Goal: Information Seeking & Learning: Learn about a topic

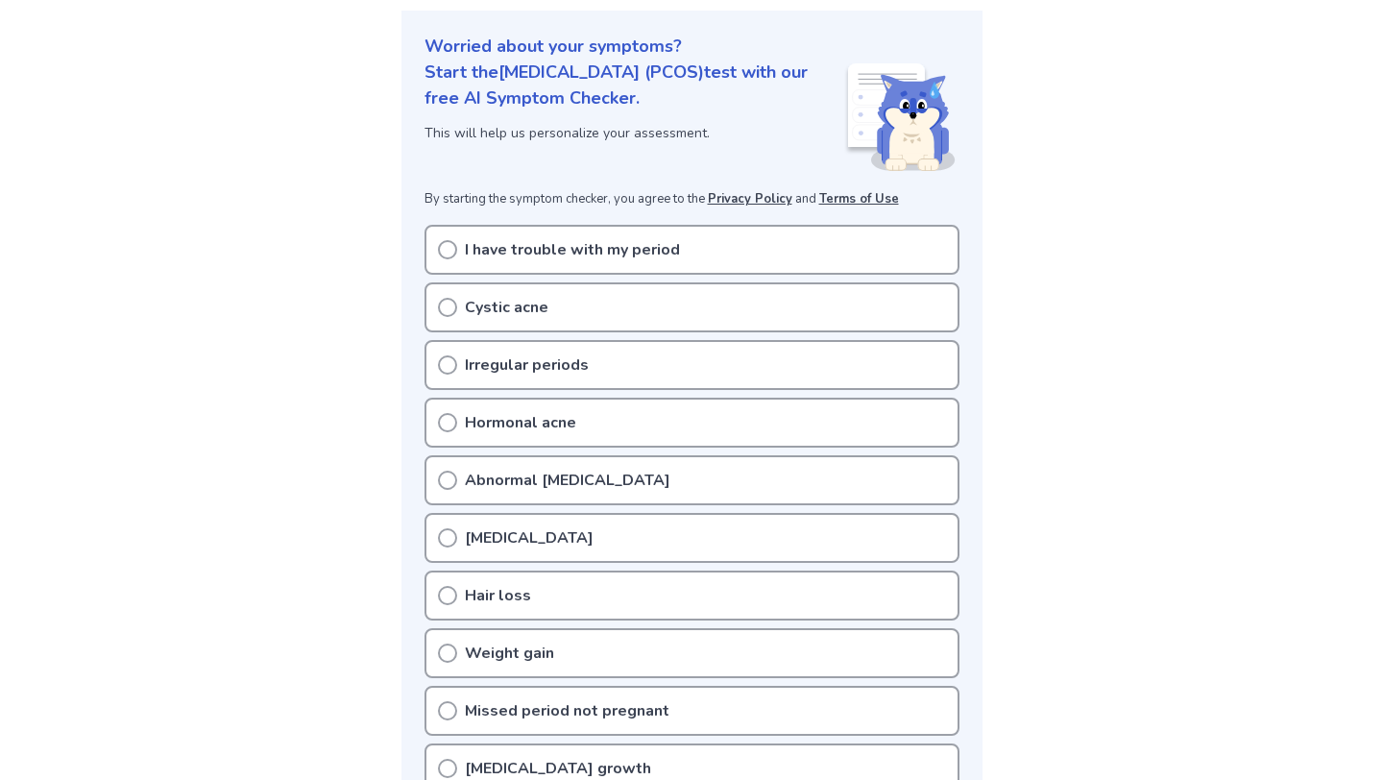
click at [513, 374] on p "Irregular periods" at bounding box center [527, 364] width 124 height 23
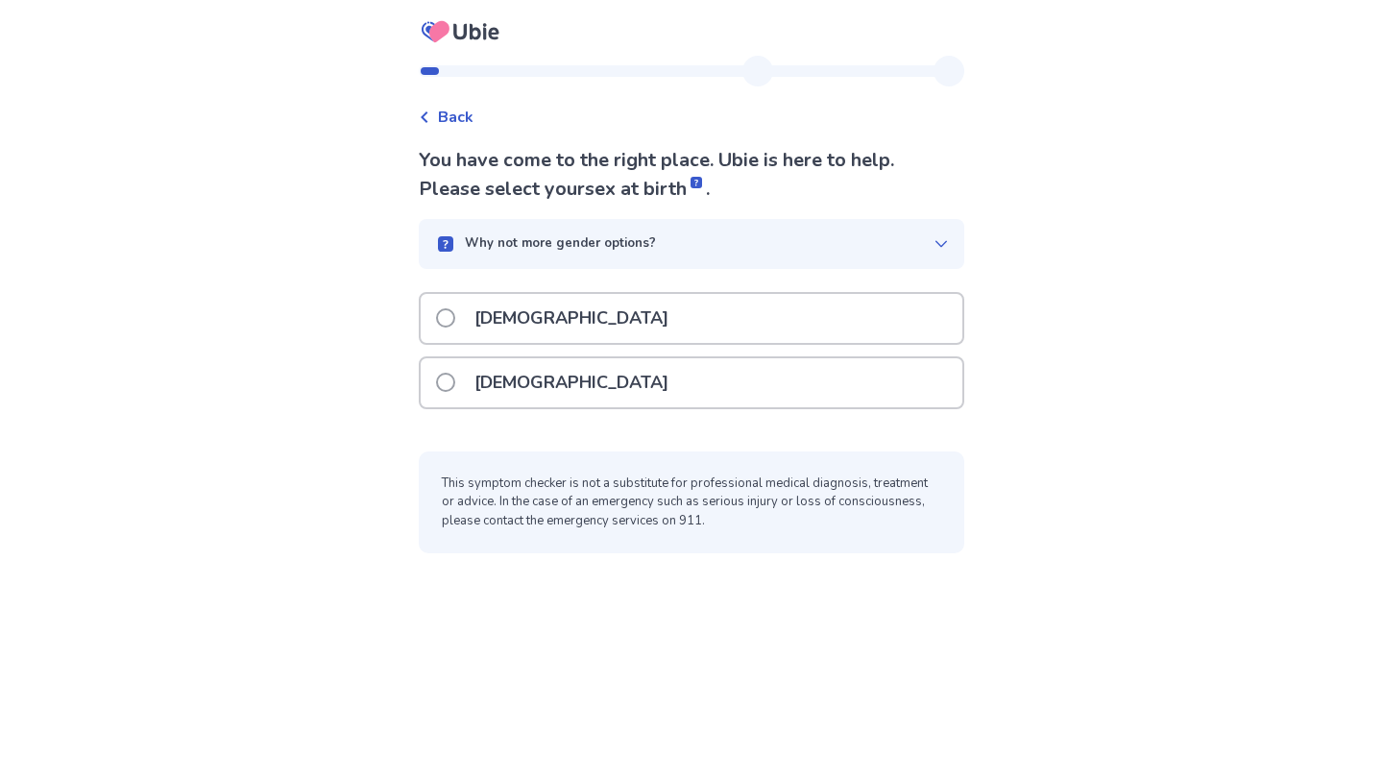
click at [500, 391] on p "[DEMOGRAPHIC_DATA]" at bounding box center [571, 382] width 217 height 49
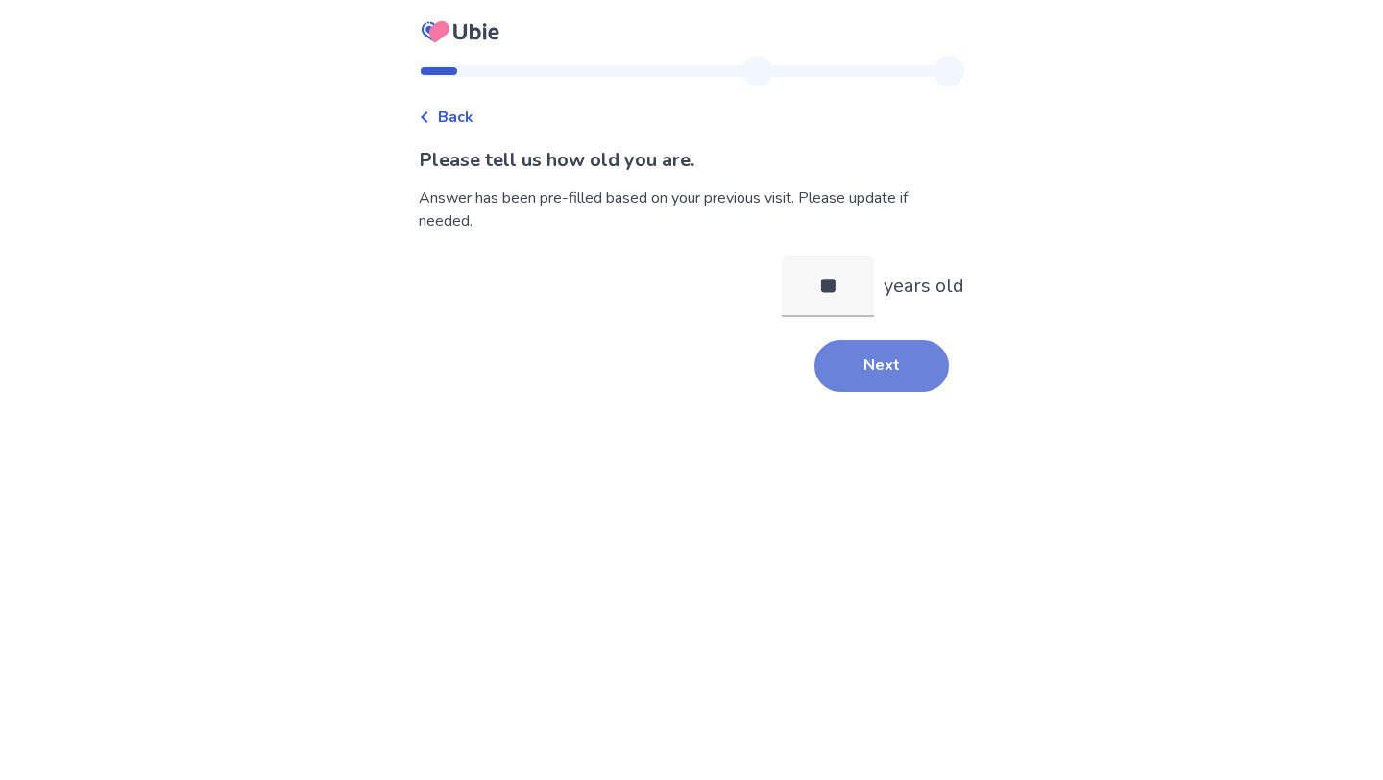
click at [862, 363] on button "Next" at bounding box center [881, 366] width 134 height 52
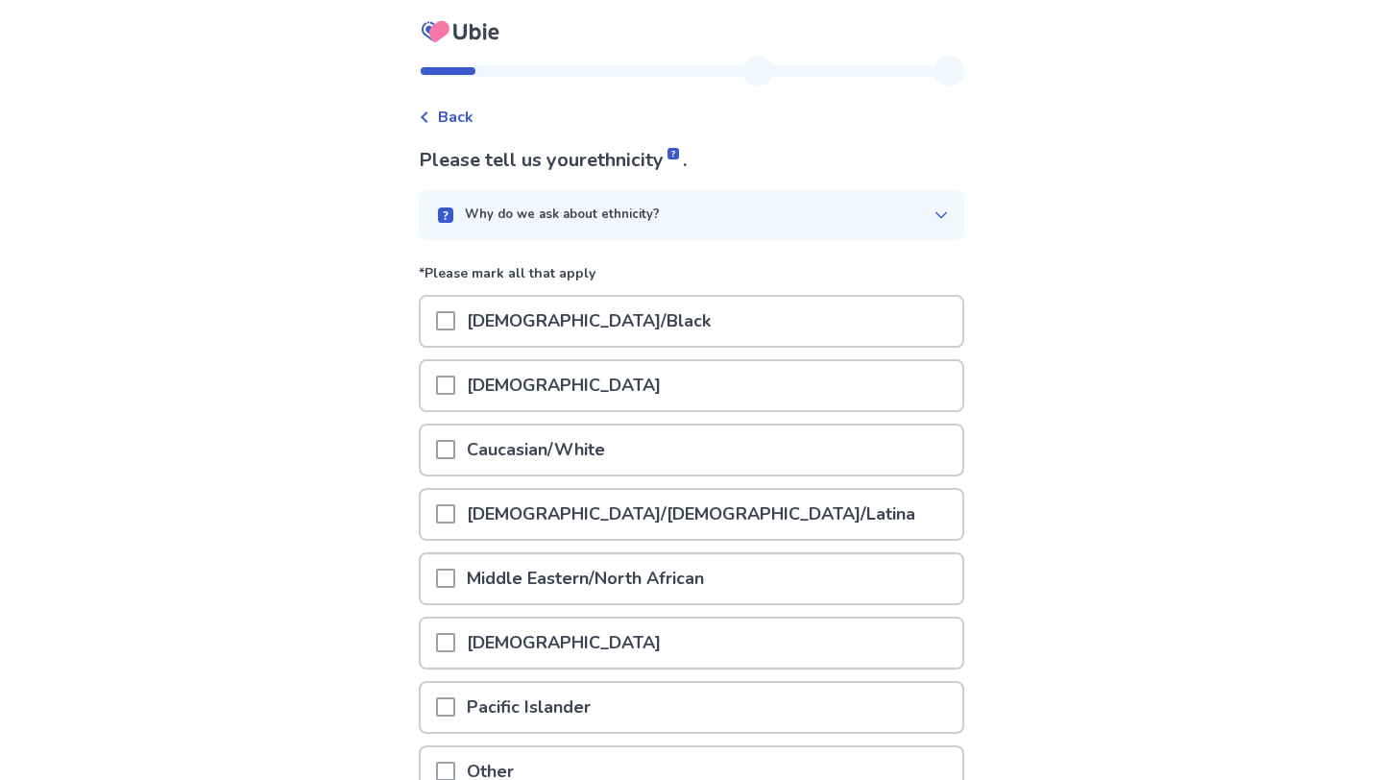
click at [582, 446] on p "Caucasian/White" at bounding box center [535, 449] width 161 height 49
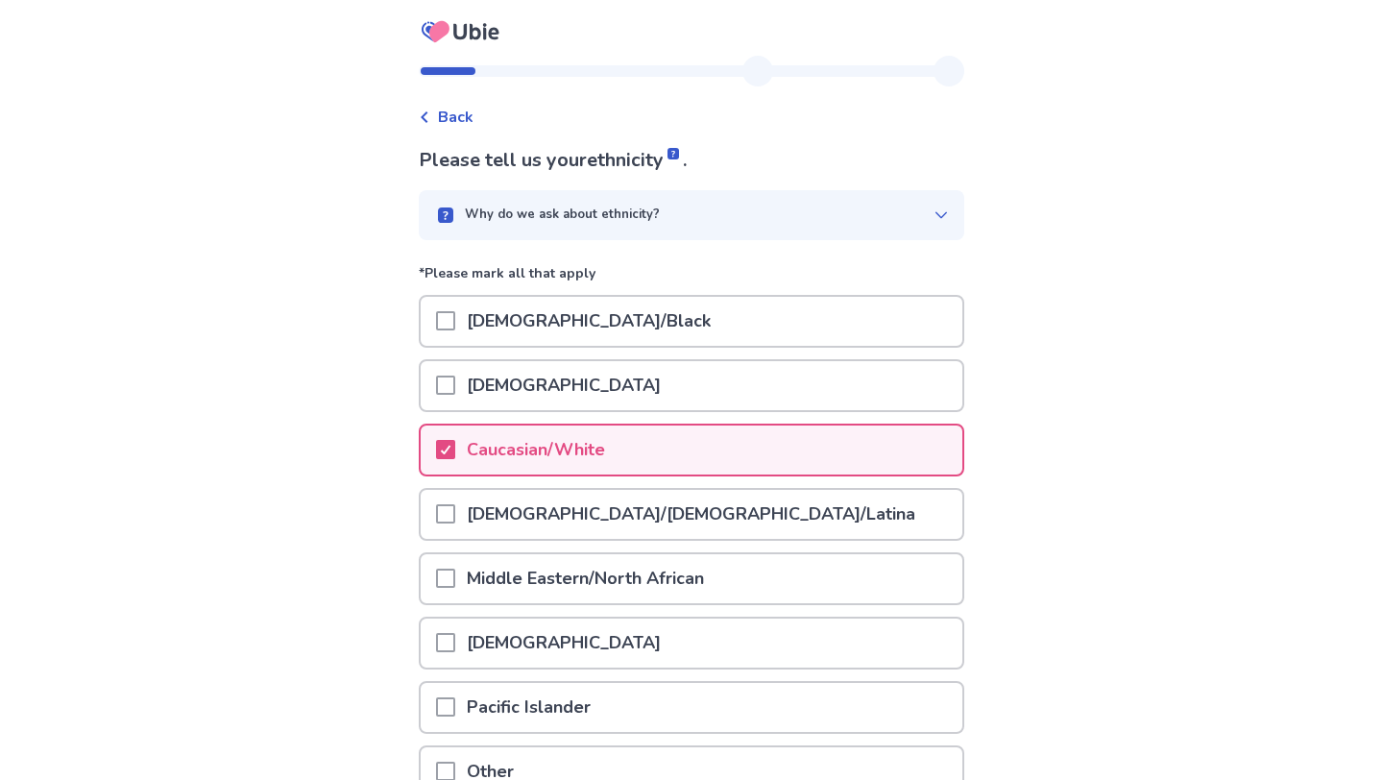
scroll to position [188, 0]
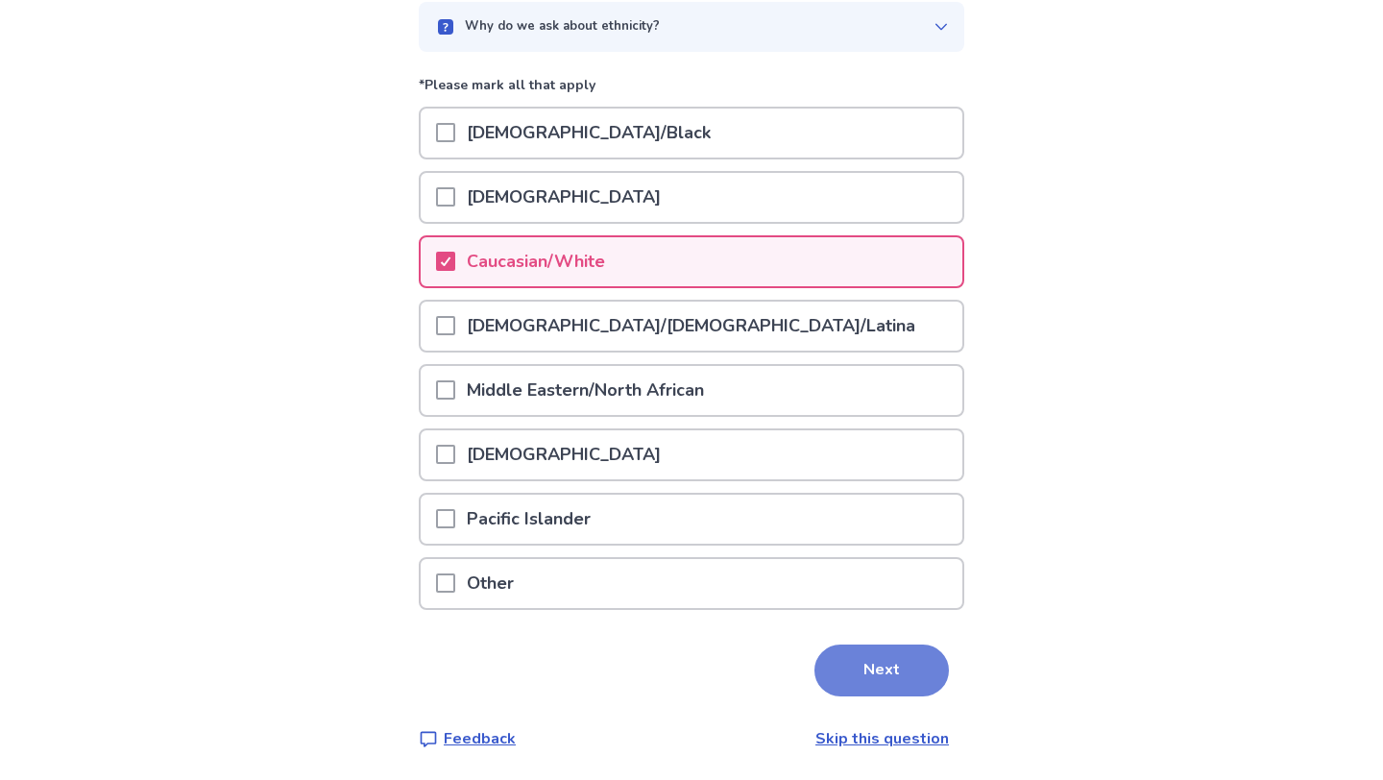
click at [842, 664] on button "Next" at bounding box center [881, 670] width 134 height 52
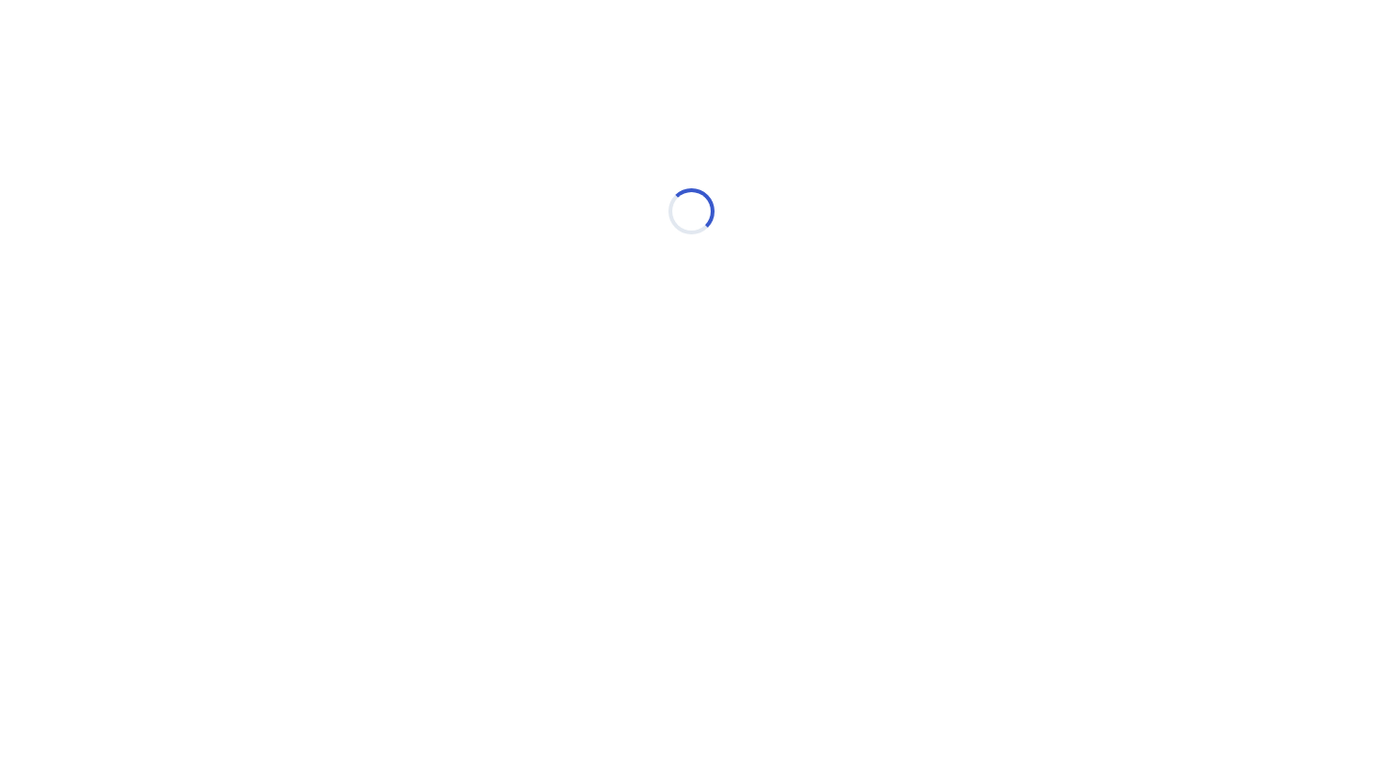
scroll to position [0, 0]
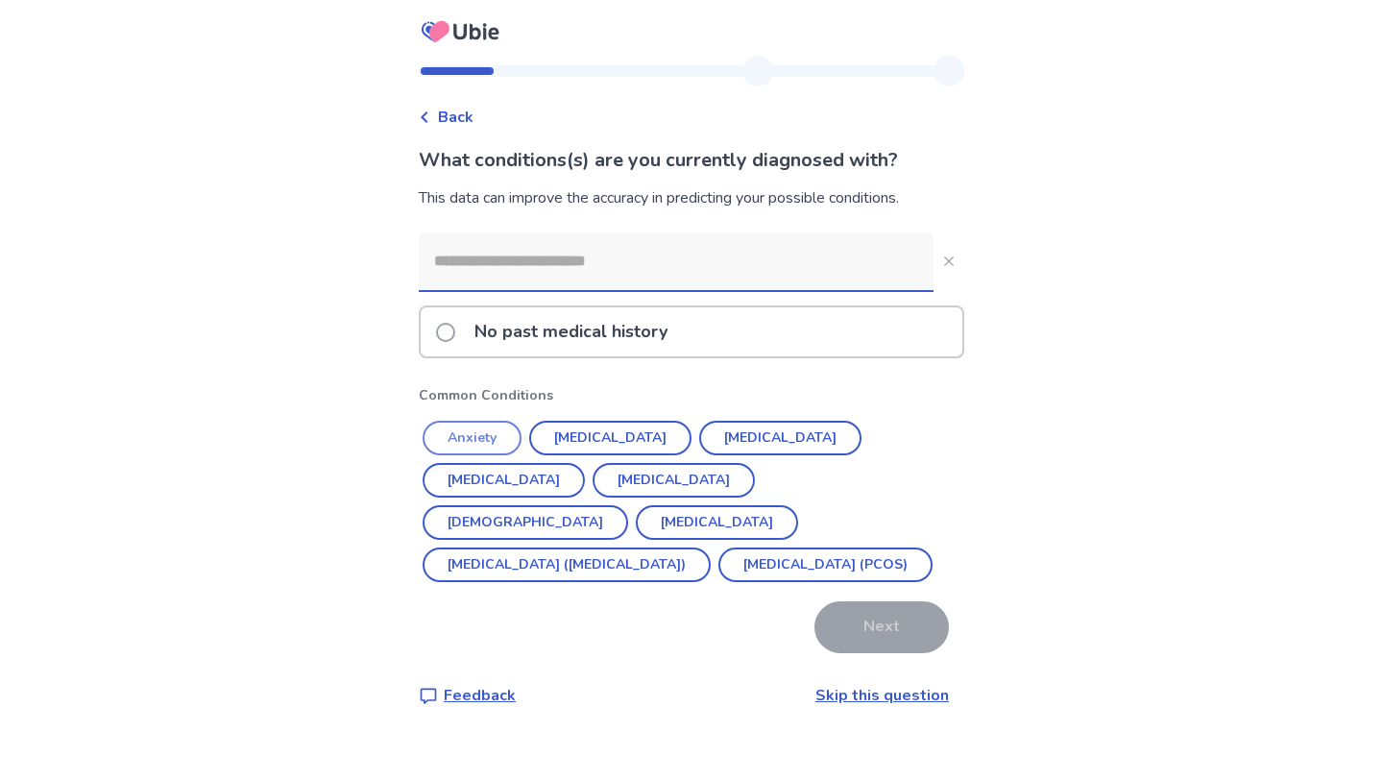
click at [507, 439] on button "Anxiety" at bounding box center [471, 438] width 99 height 35
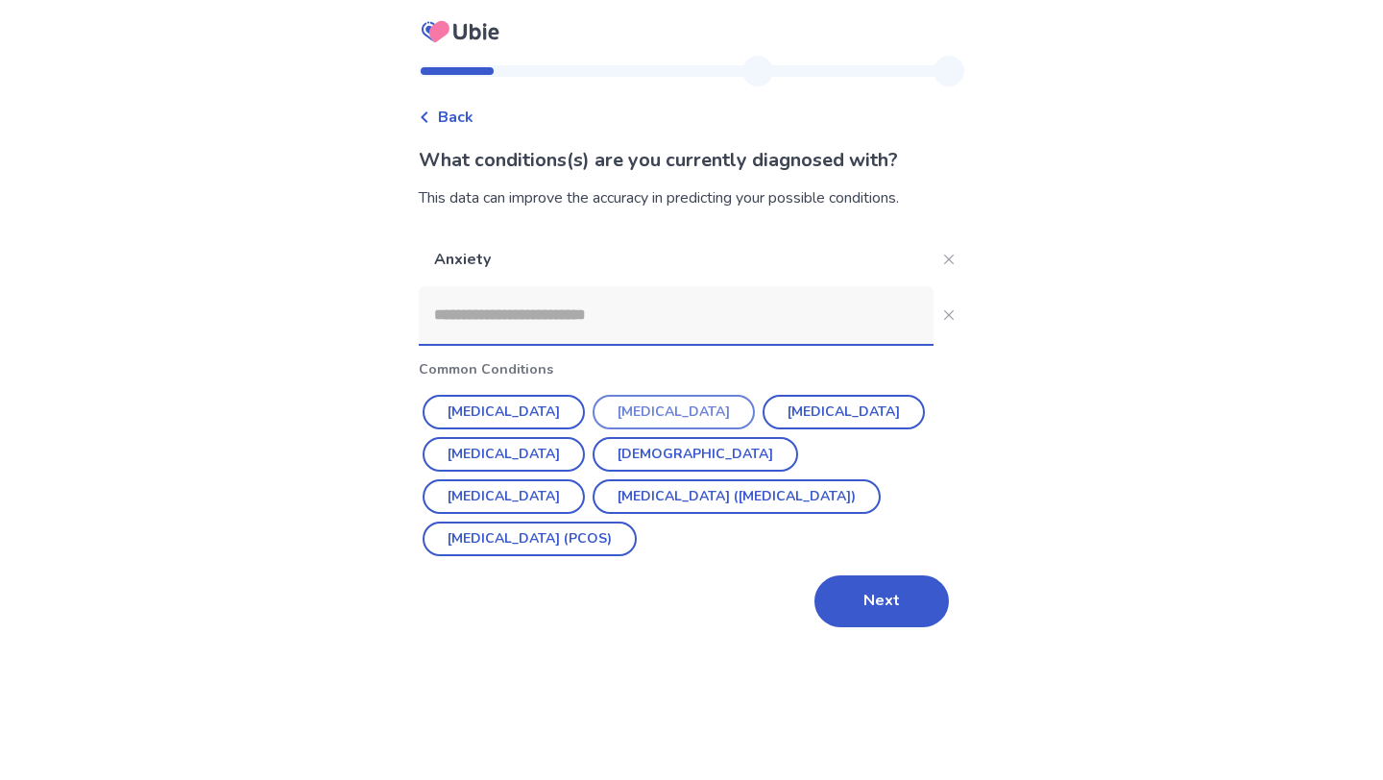
click at [610, 413] on button "[MEDICAL_DATA]" at bounding box center [673, 412] width 162 height 35
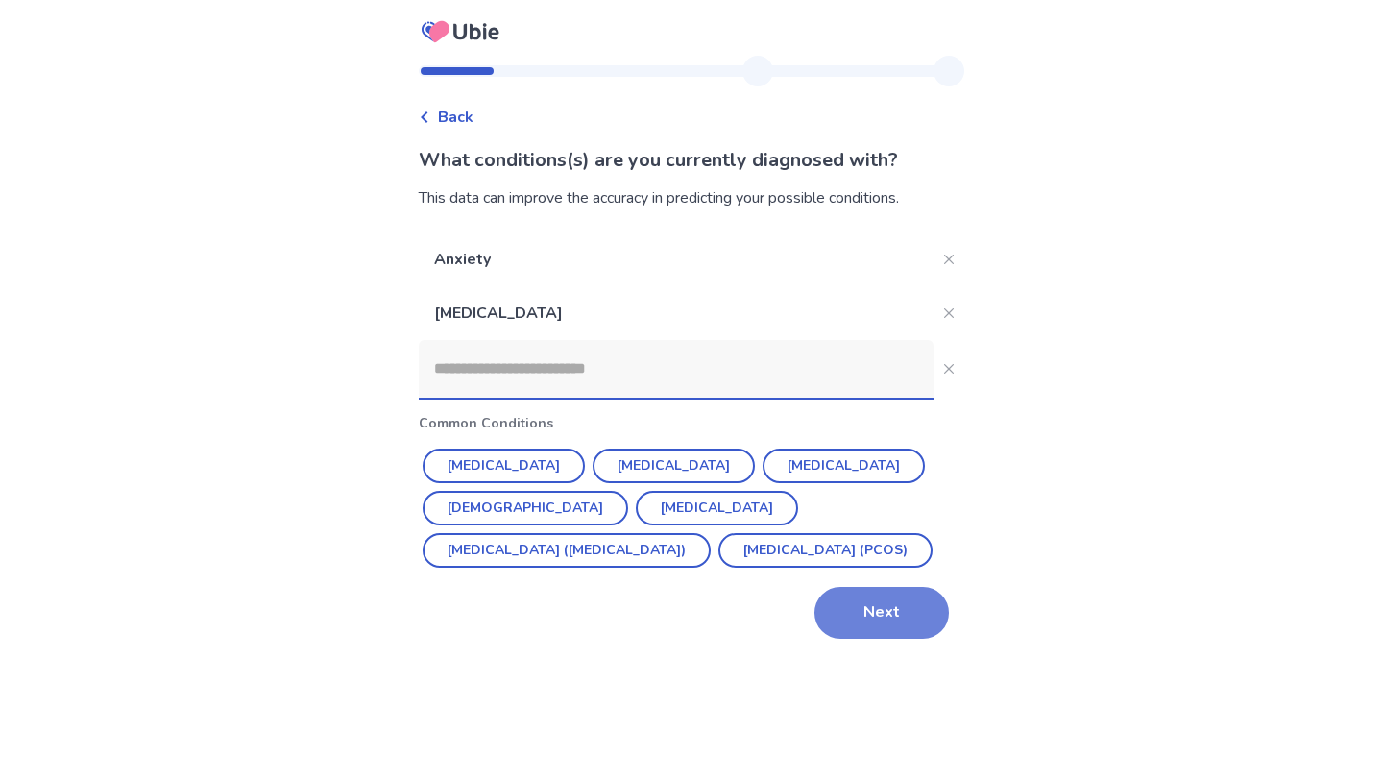
click at [858, 625] on button "Next" at bounding box center [881, 613] width 134 height 52
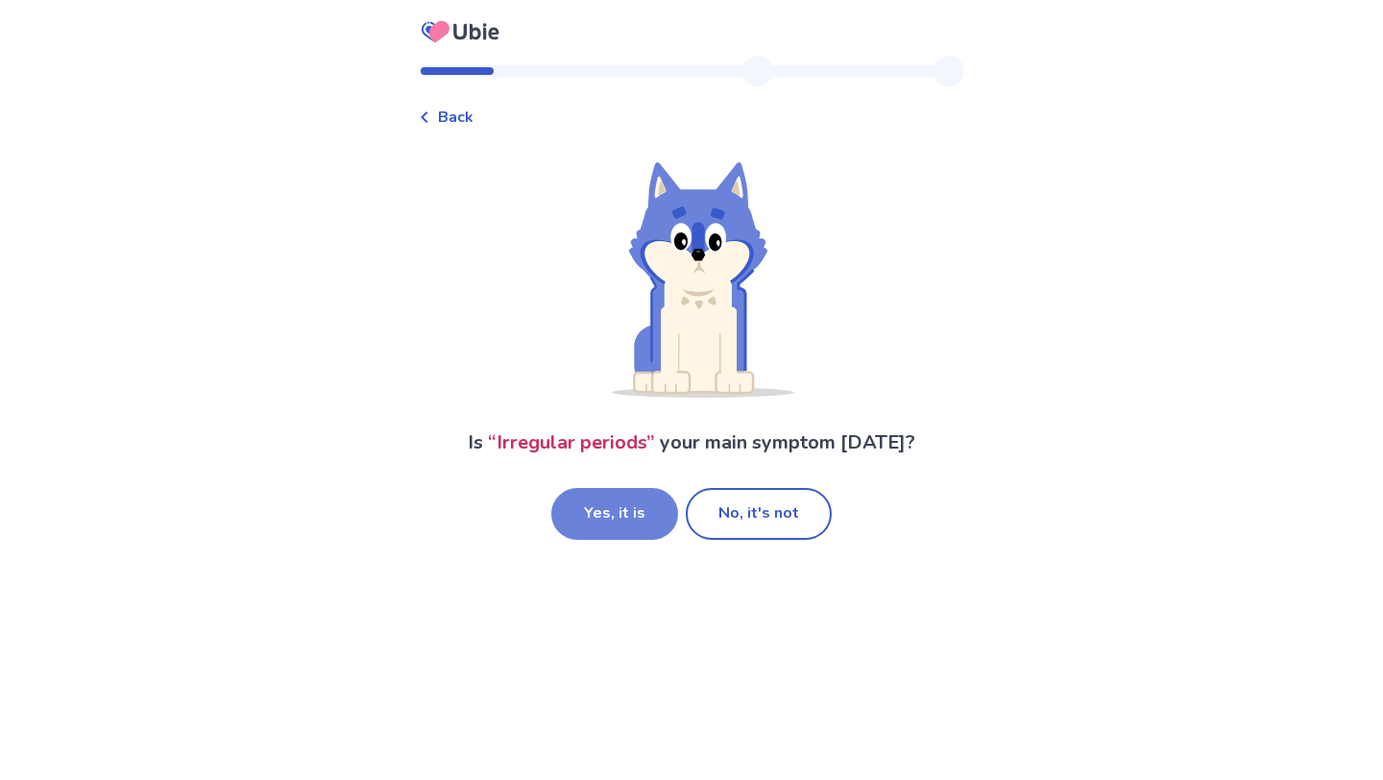
click at [659, 521] on button "Yes, it is" at bounding box center [614, 514] width 127 height 52
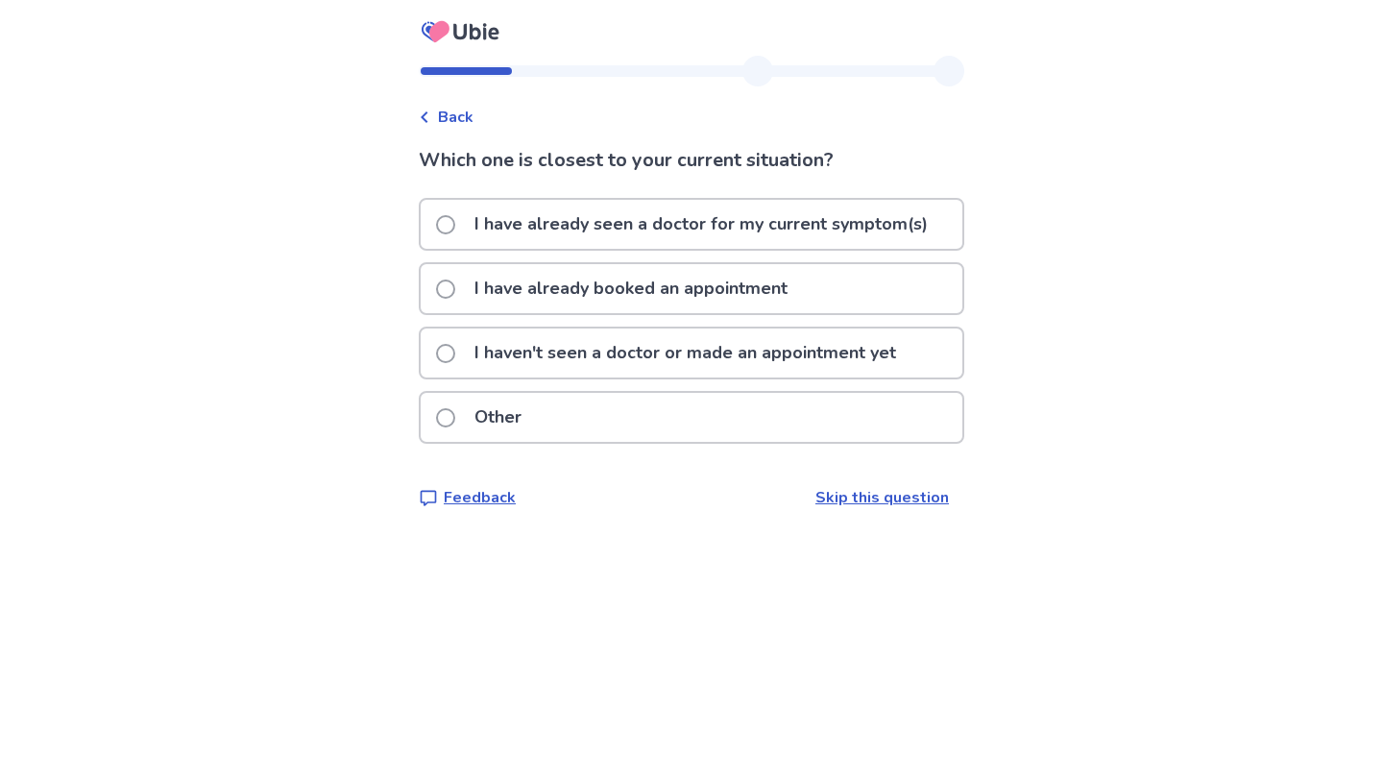
click at [628, 365] on p "I haven't seen a doctor or made an appointment yet" at bounding box center [685, 352] width 445 height 49
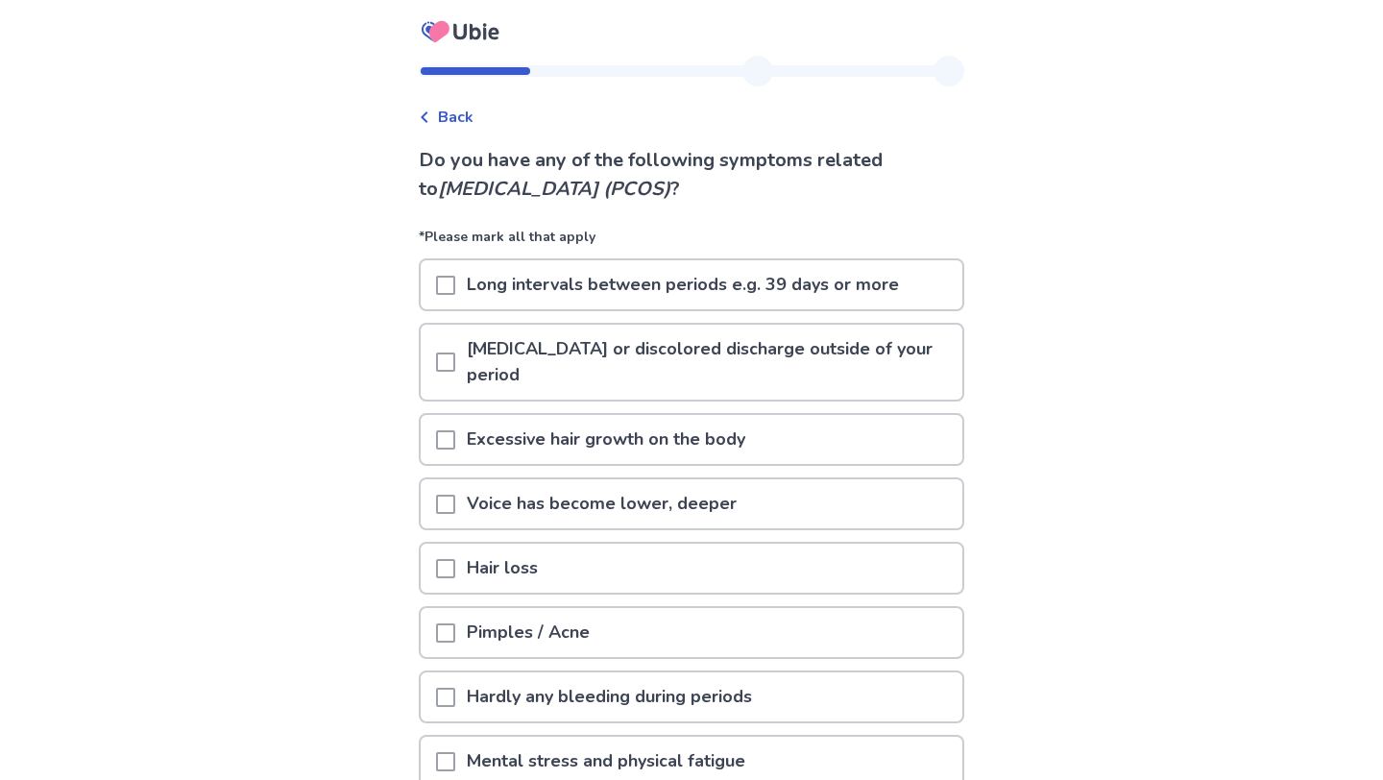
click at [644, 286] on p "Long intervals between periods e.g. 39 days or more" at bounding box center [682, 284] width 455 height 49
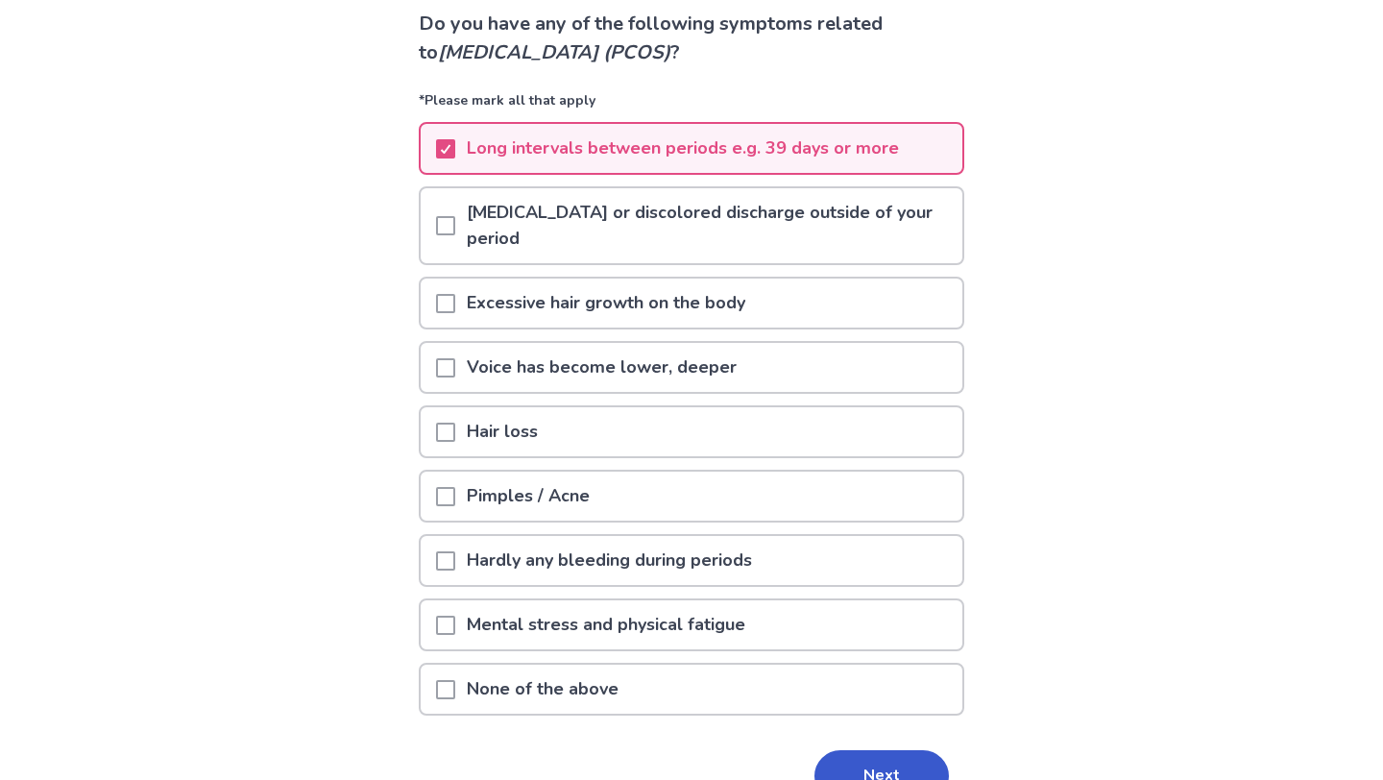
scroll to position [137, 0]
click at [570, 420] on div "Hair loss" at bounding box center [692, 430] width 542 height 49
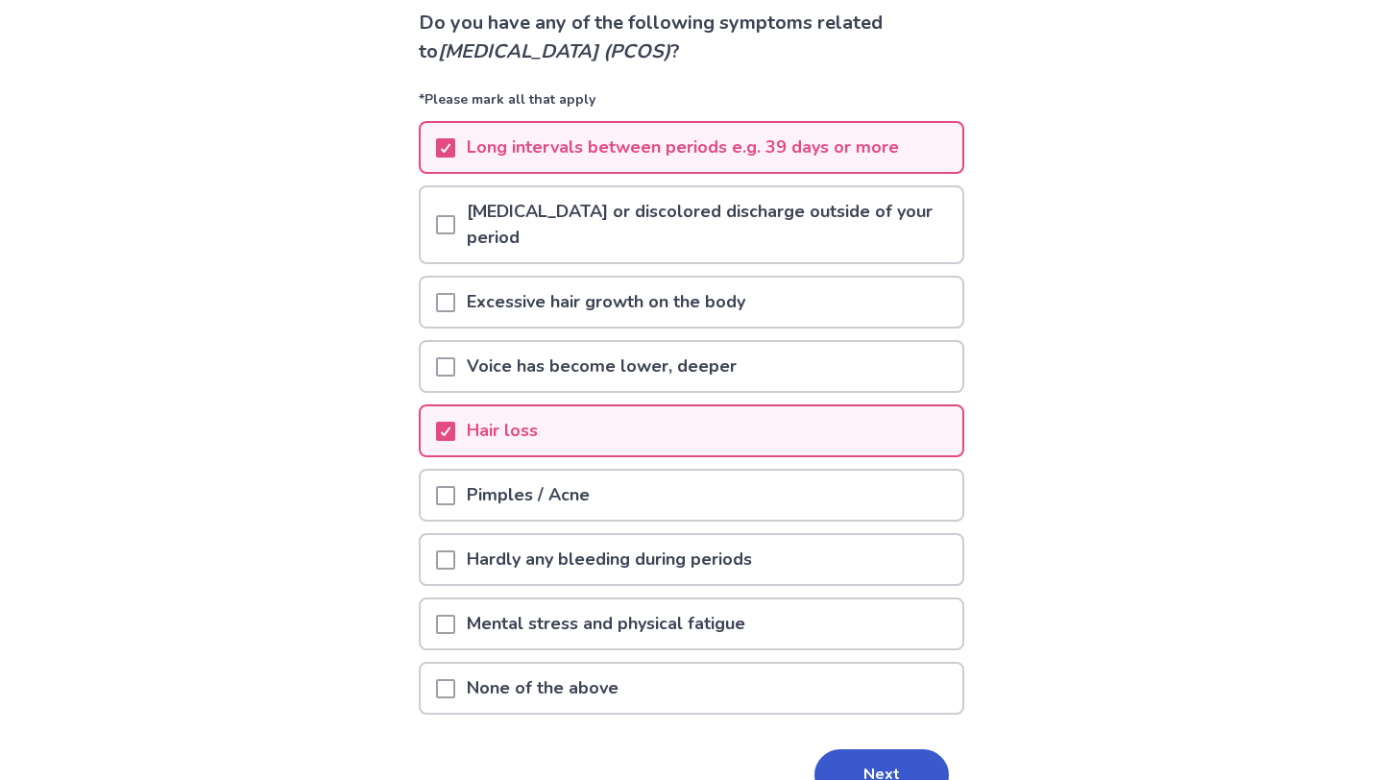
click at [620, 301] on p "Excessive hair growth on the body" at bounding box center [605, 301] width 301 height 49
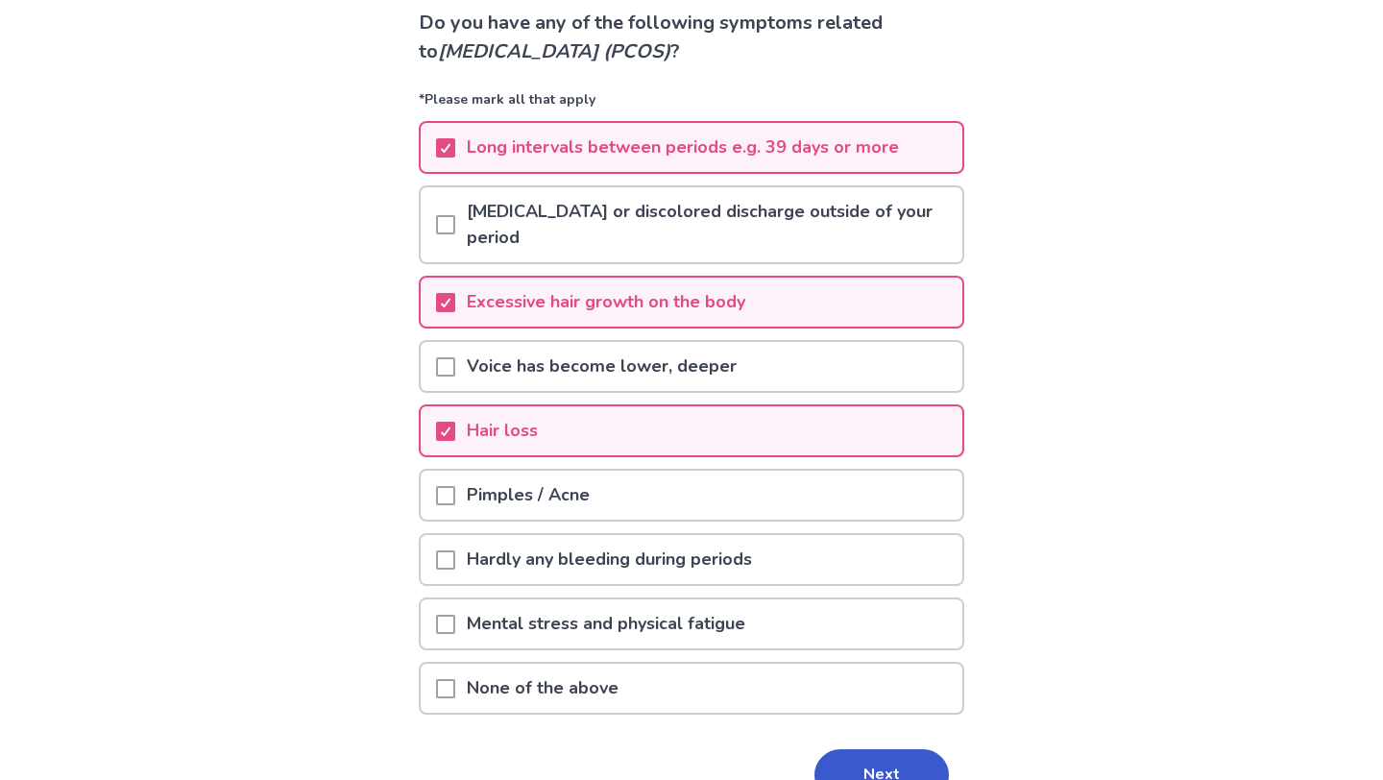
click at [574, 493] on p "Pimples / Acne" at bounding box center [528, 494] width 146 height 49
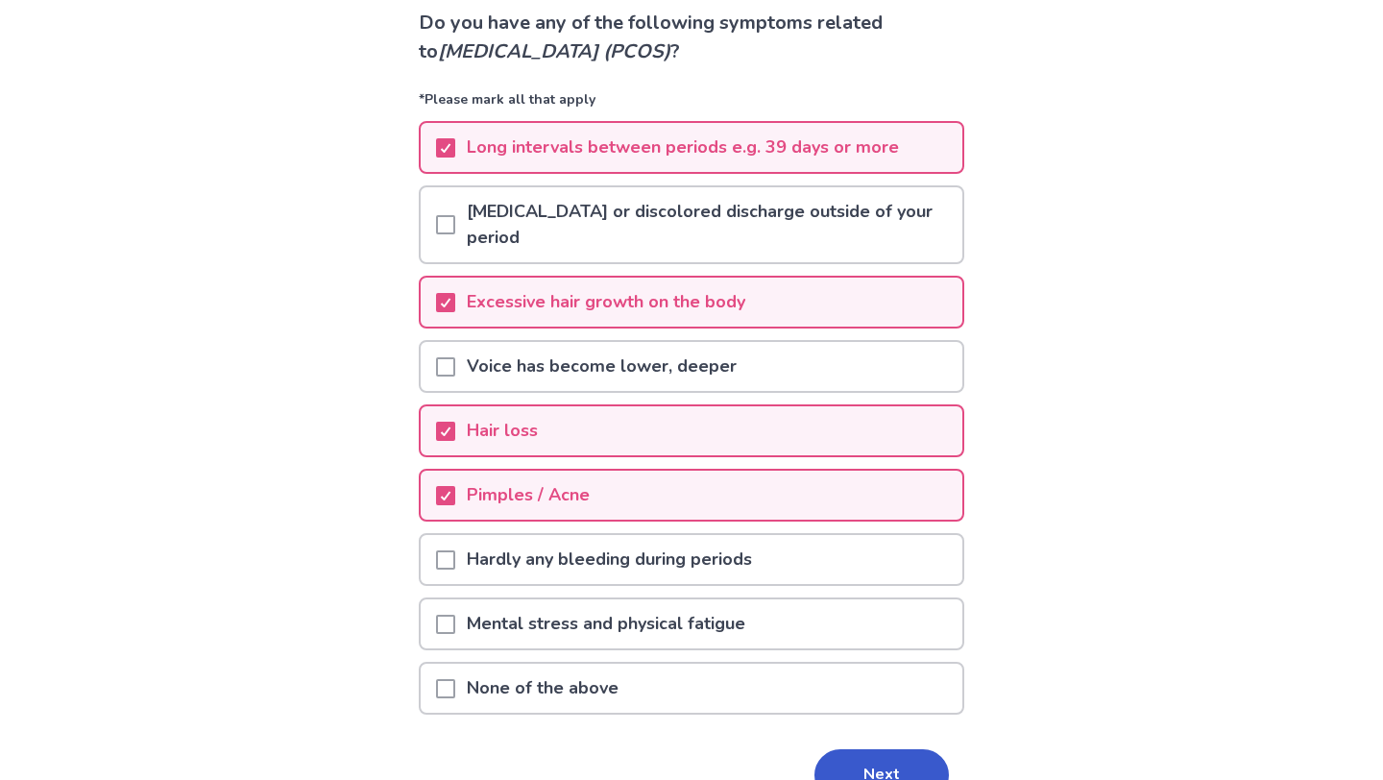
scroll to position [173, 0]
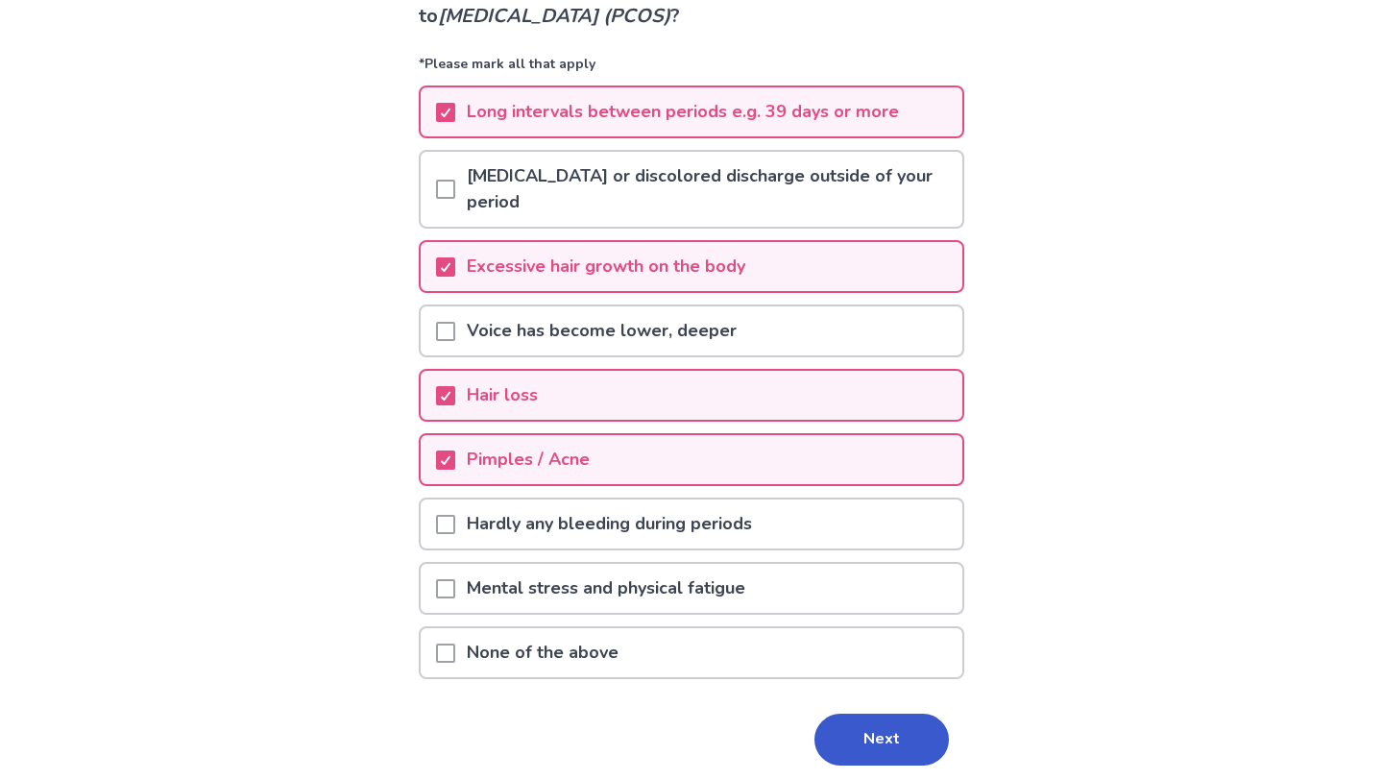
click at [683, 598] on p "Mental stress and physical fatigue" at bounding box center [605, 588] width 301 height 49
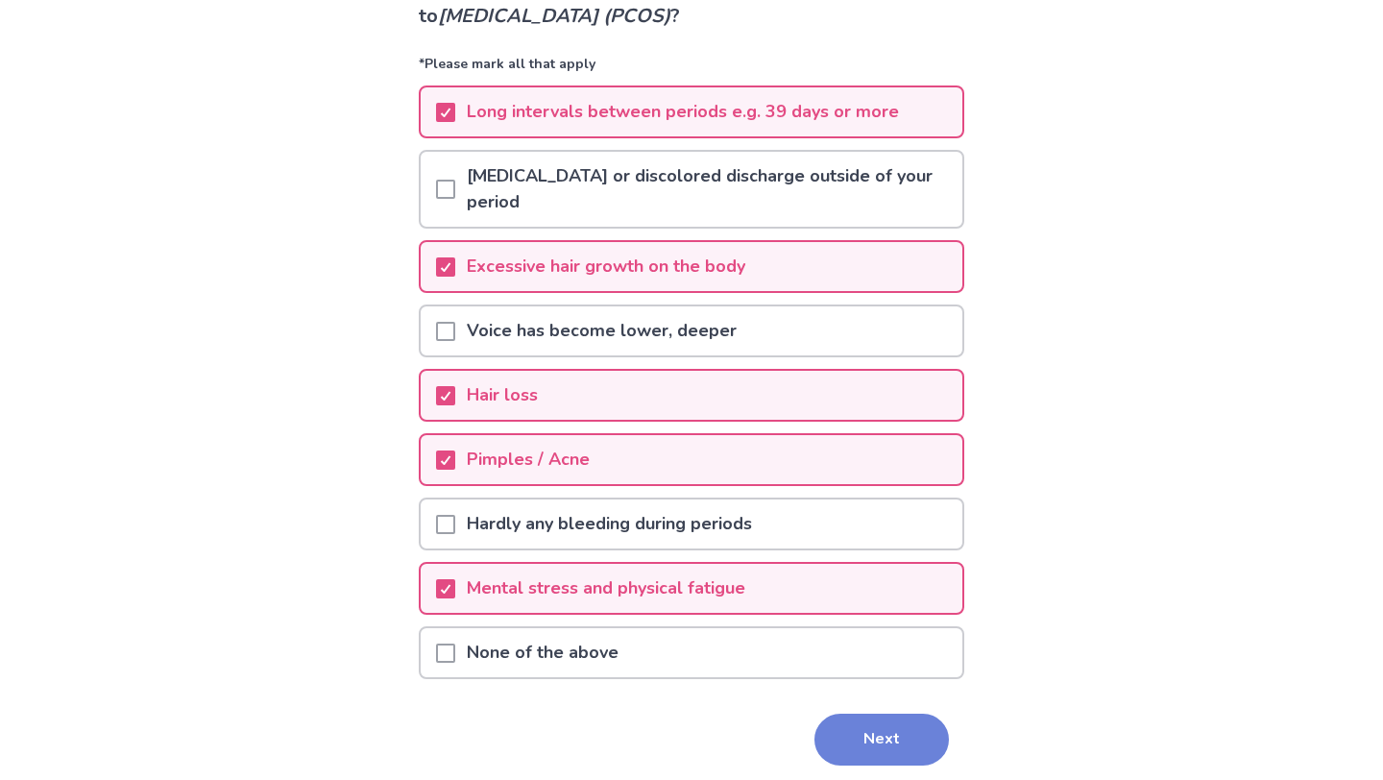
click at [848, 759] on button "Next" at bounding box center [881, 739] width 134 height 52
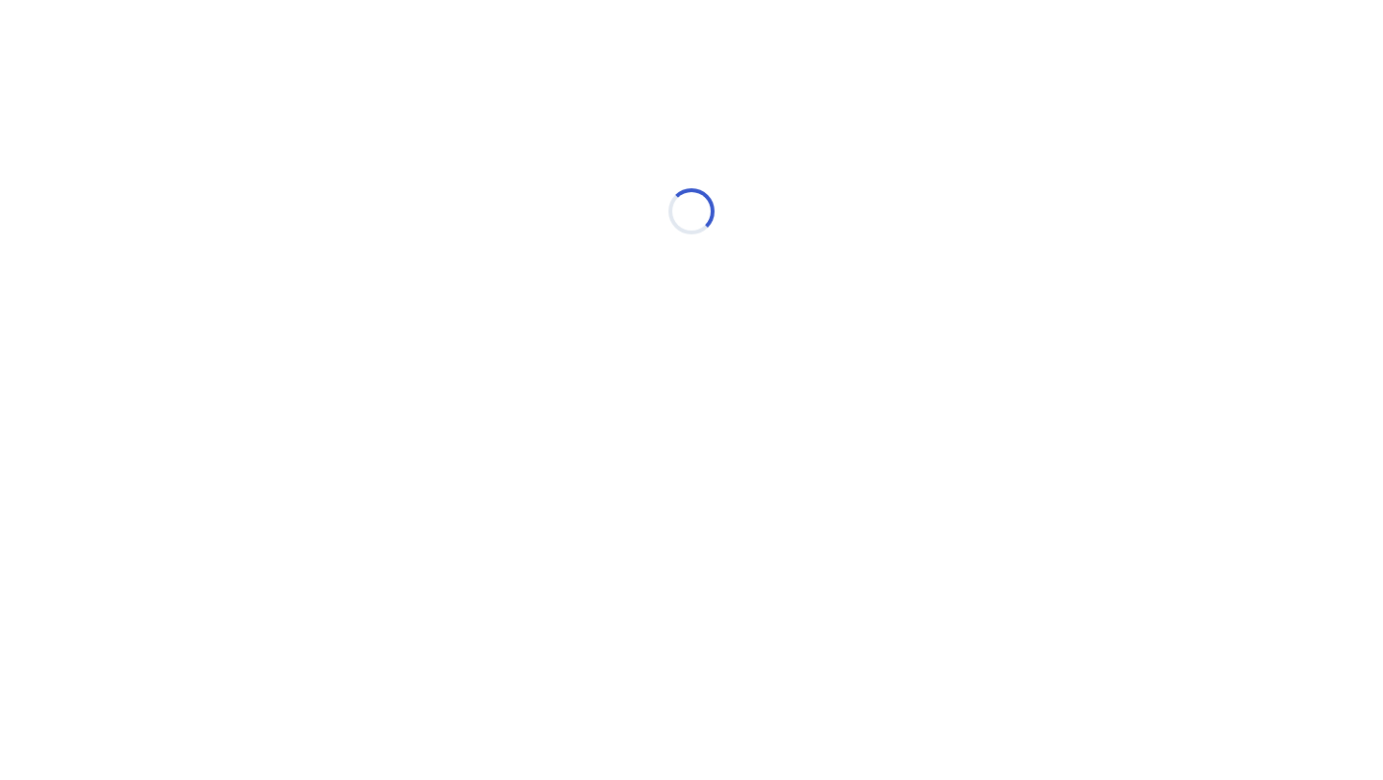
scroll to position [0, 0]
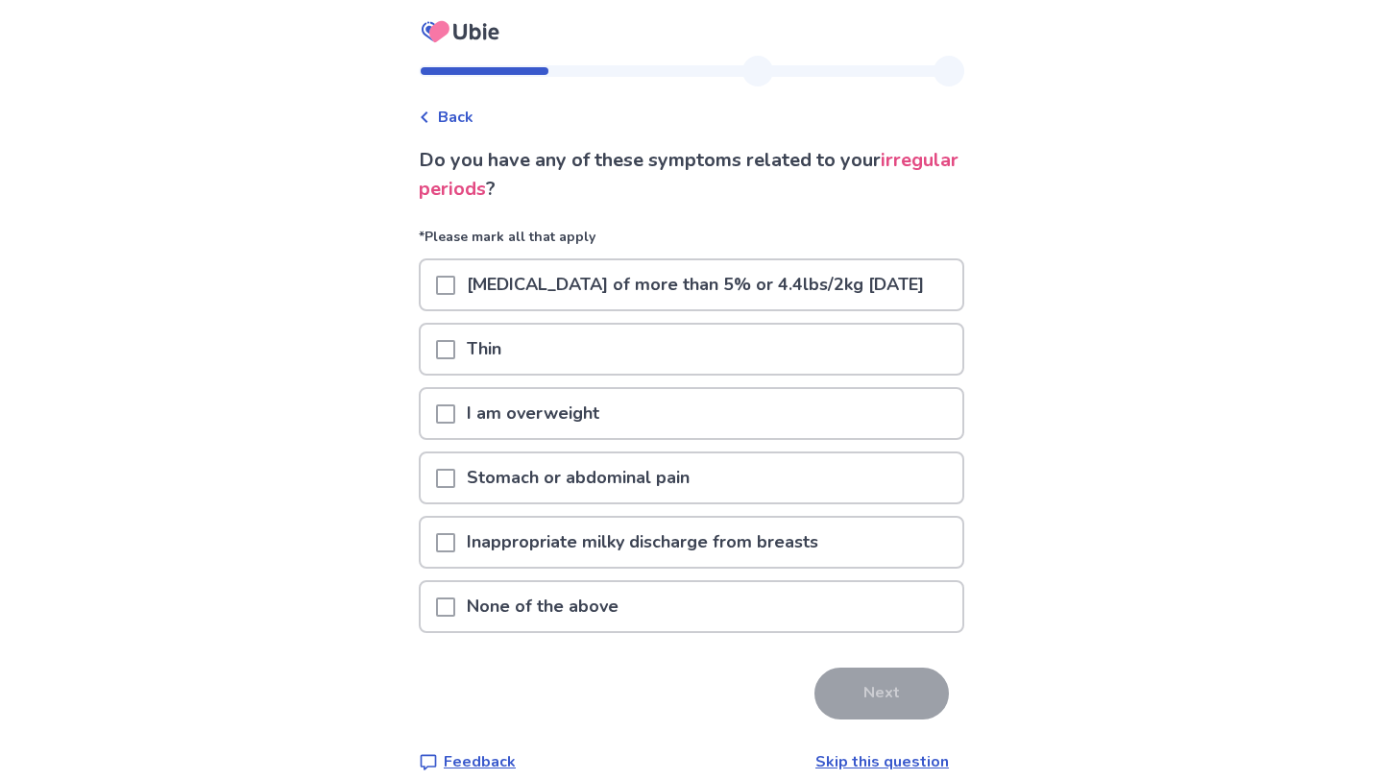
click at [604, 438] on p "I am overweight" at bounding box center [533, 413] width 156 height 49
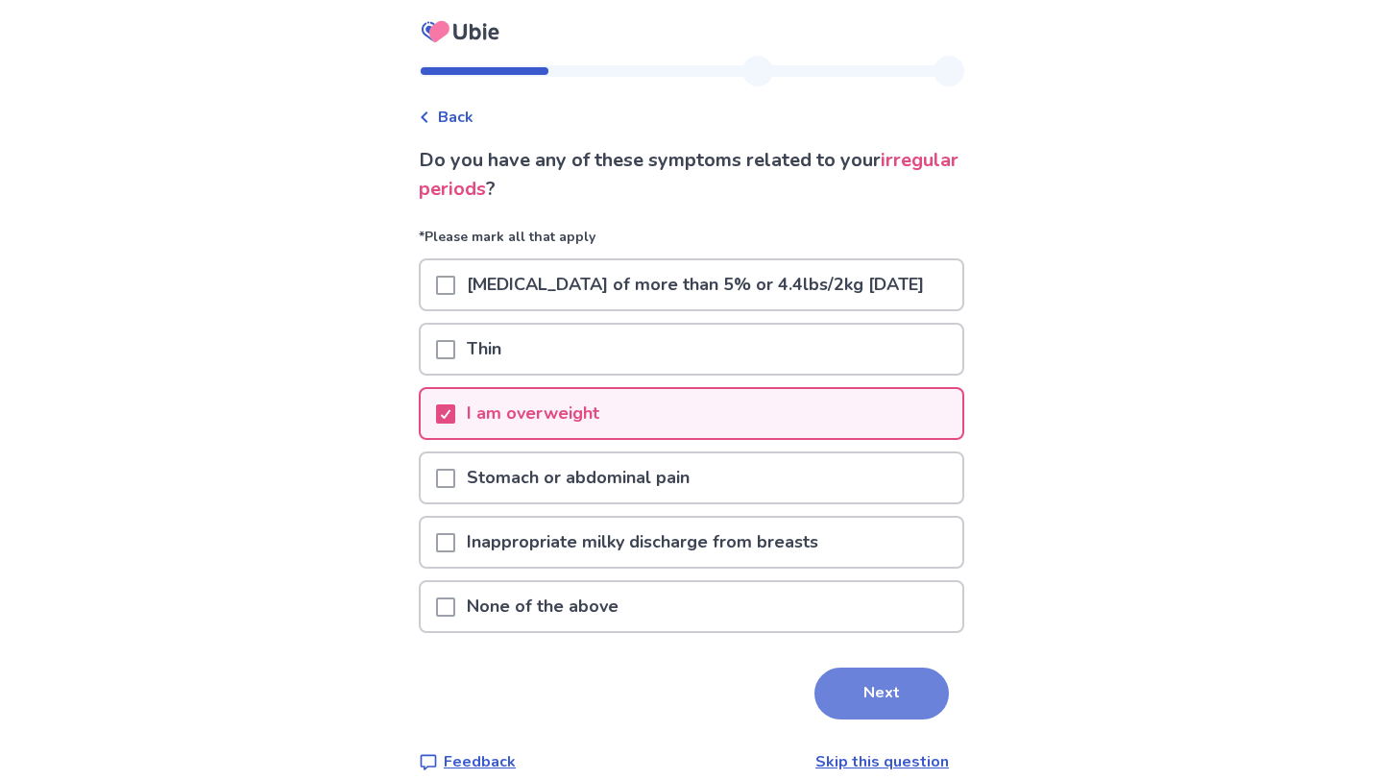
click at [824, 714] on button "Next" at bounding box center [881, 693] width 134 height 52
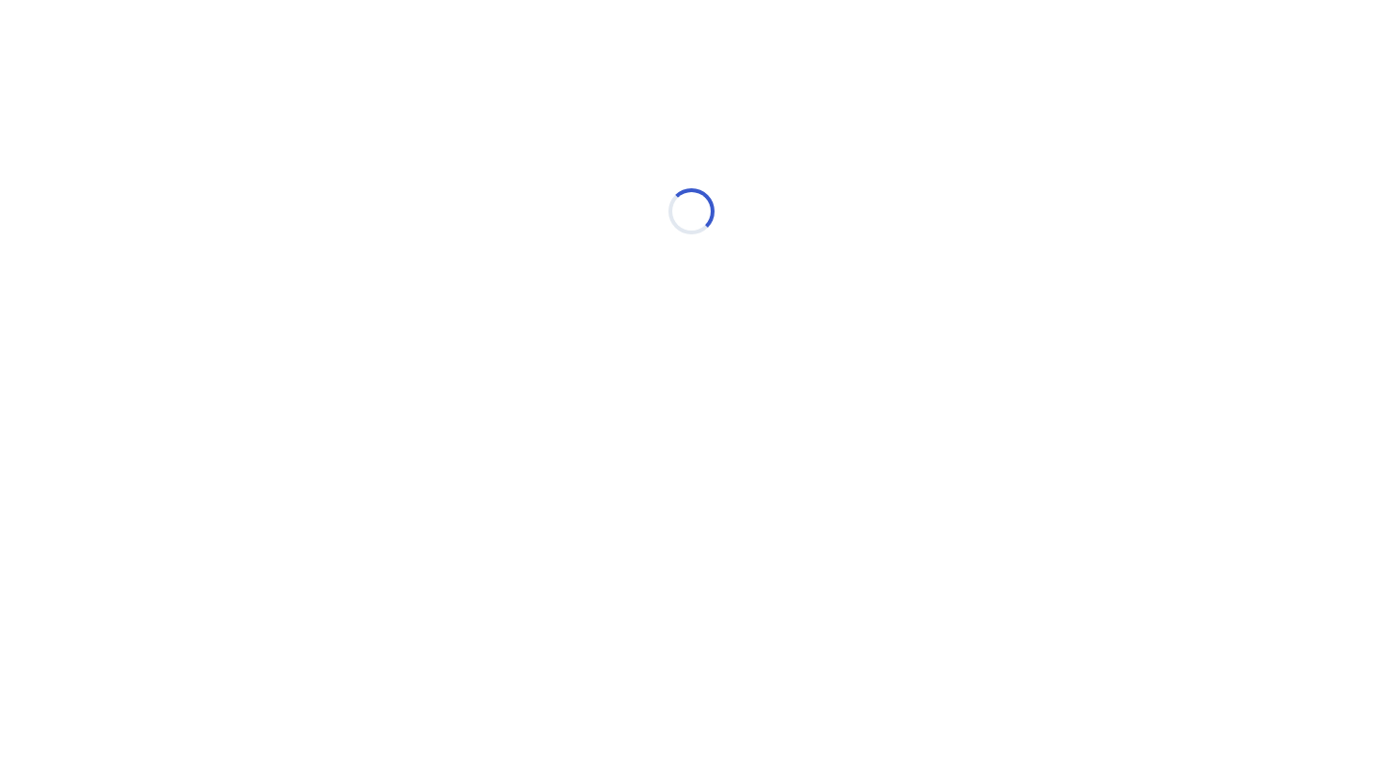
select select "*"
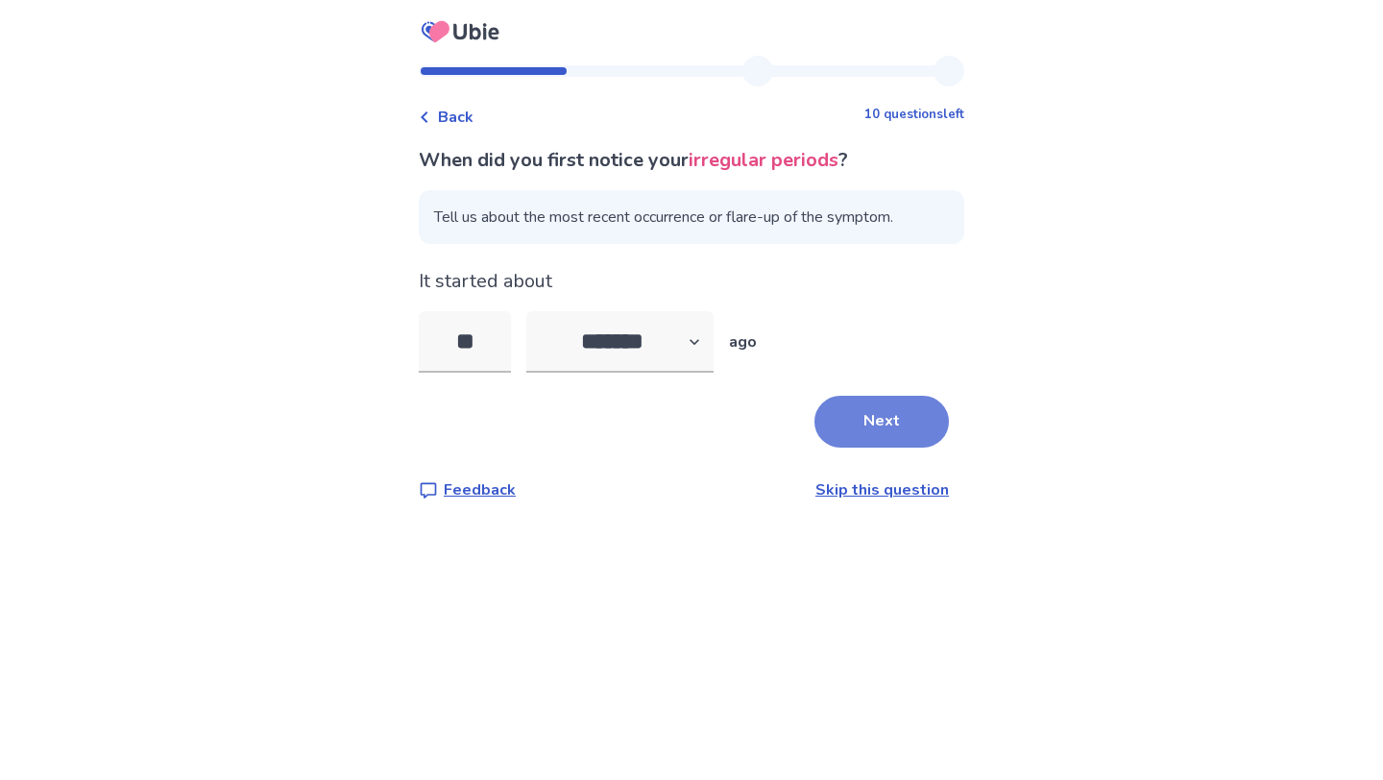
type input "**"
click at [868, 419] on button "Next" at bounding box center [881, 422] width 134 height 52
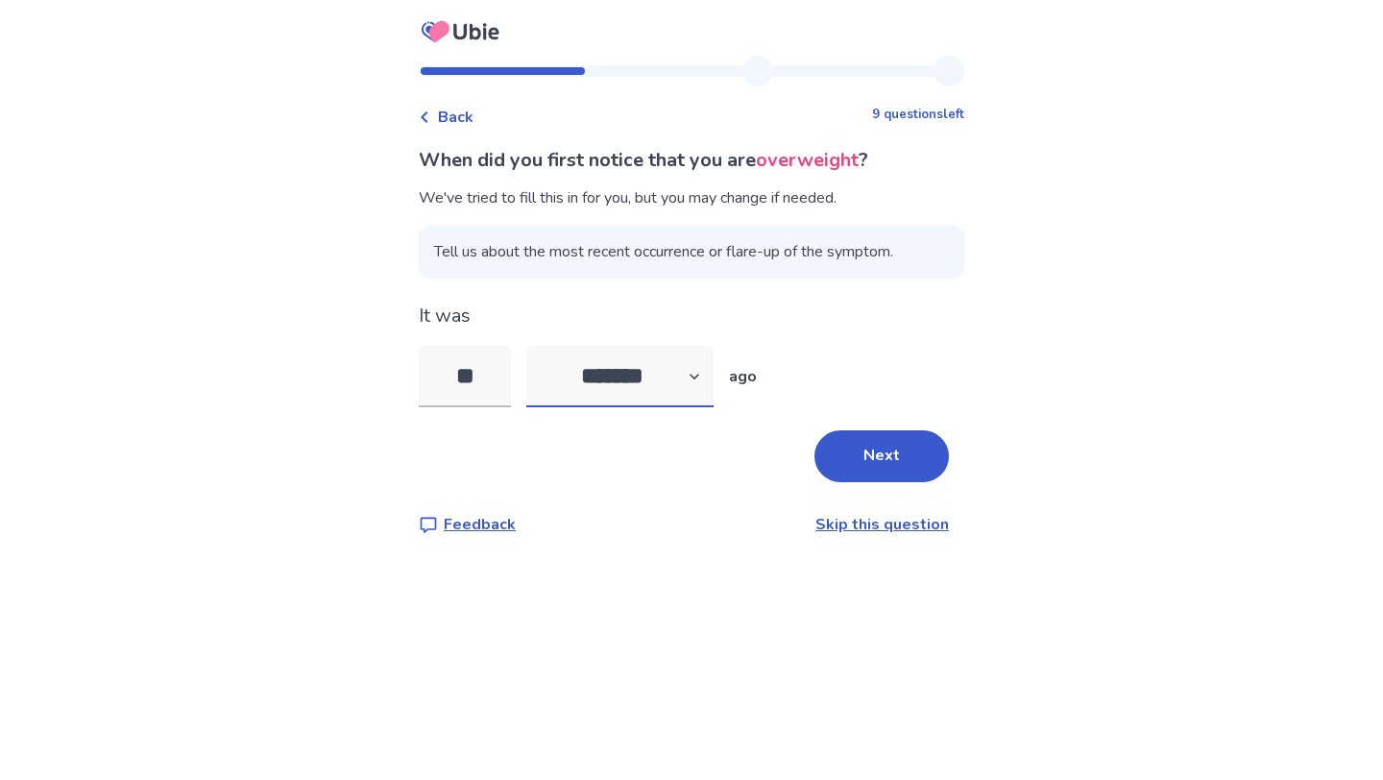
click at [565, 388] on select "******* ****** ******* ******** *******" at bounding box center [619, 376] width 187 height 61
select select "*"
click at [489, 388] on input "**" at bounding box center [465, 376] width 92 height 61
type input "**"
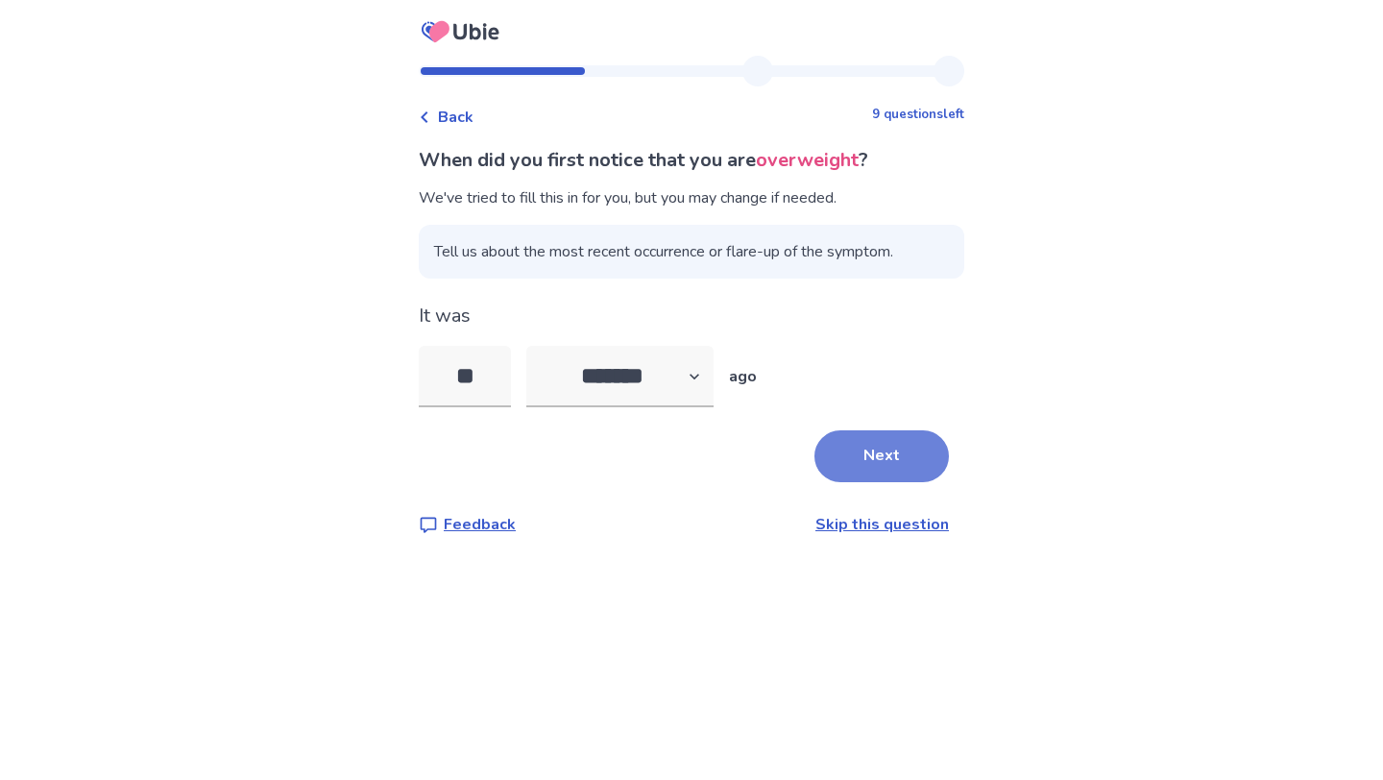
click at [875, 472] on button "Next" at bounding box center [881, 456] width 134 height 52
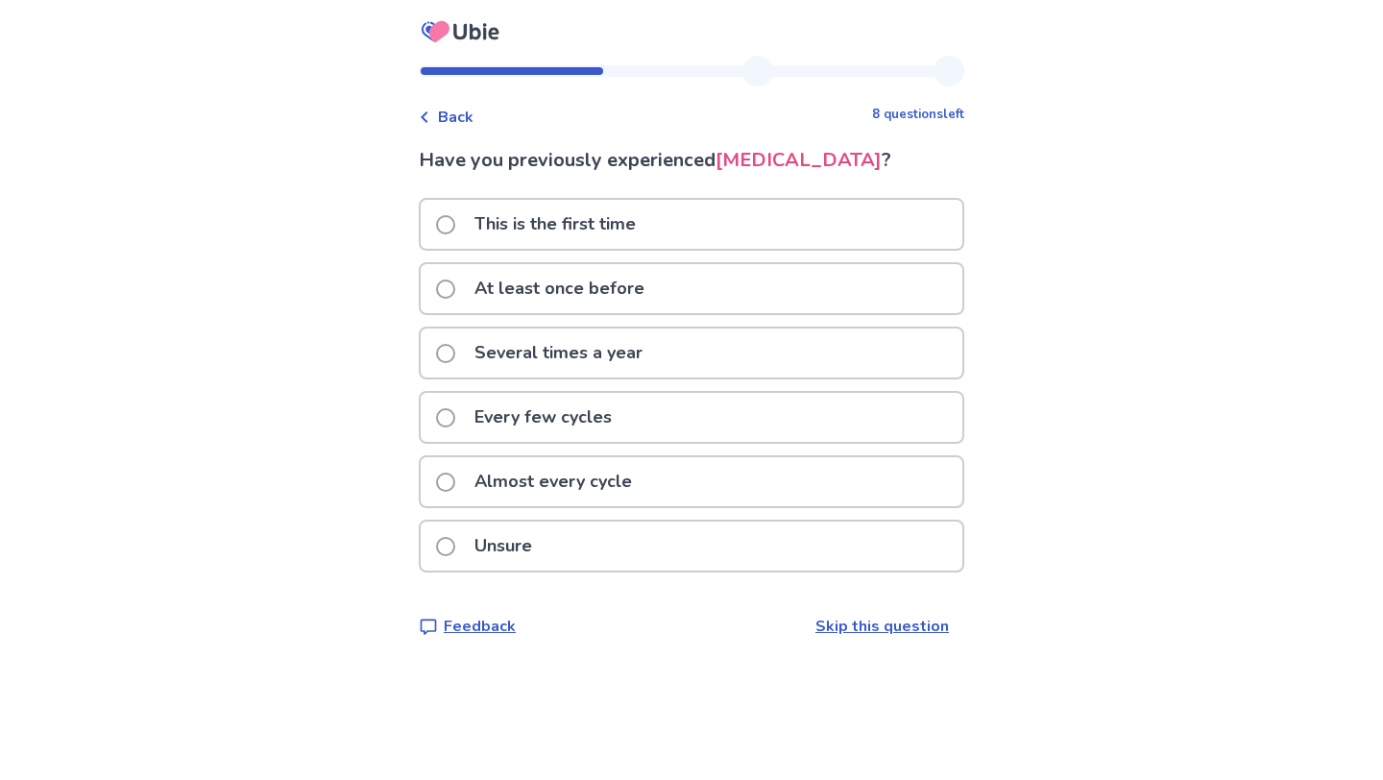
click at [544, 377] on p "Several times a year" at bounding box center [558, 352] width 191 height 49
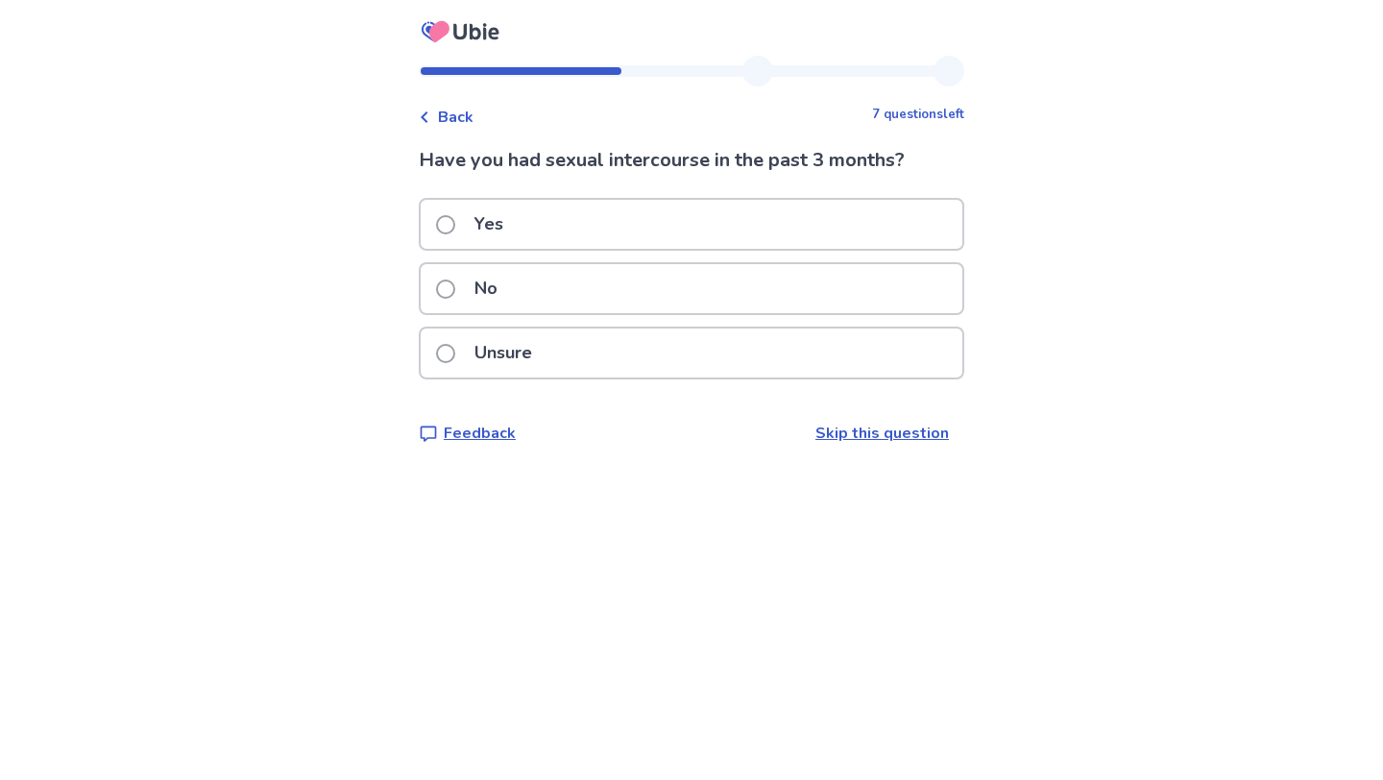
click at [502, 234] on p "Yes" at bounding box center [489, 224] width 52 height 49
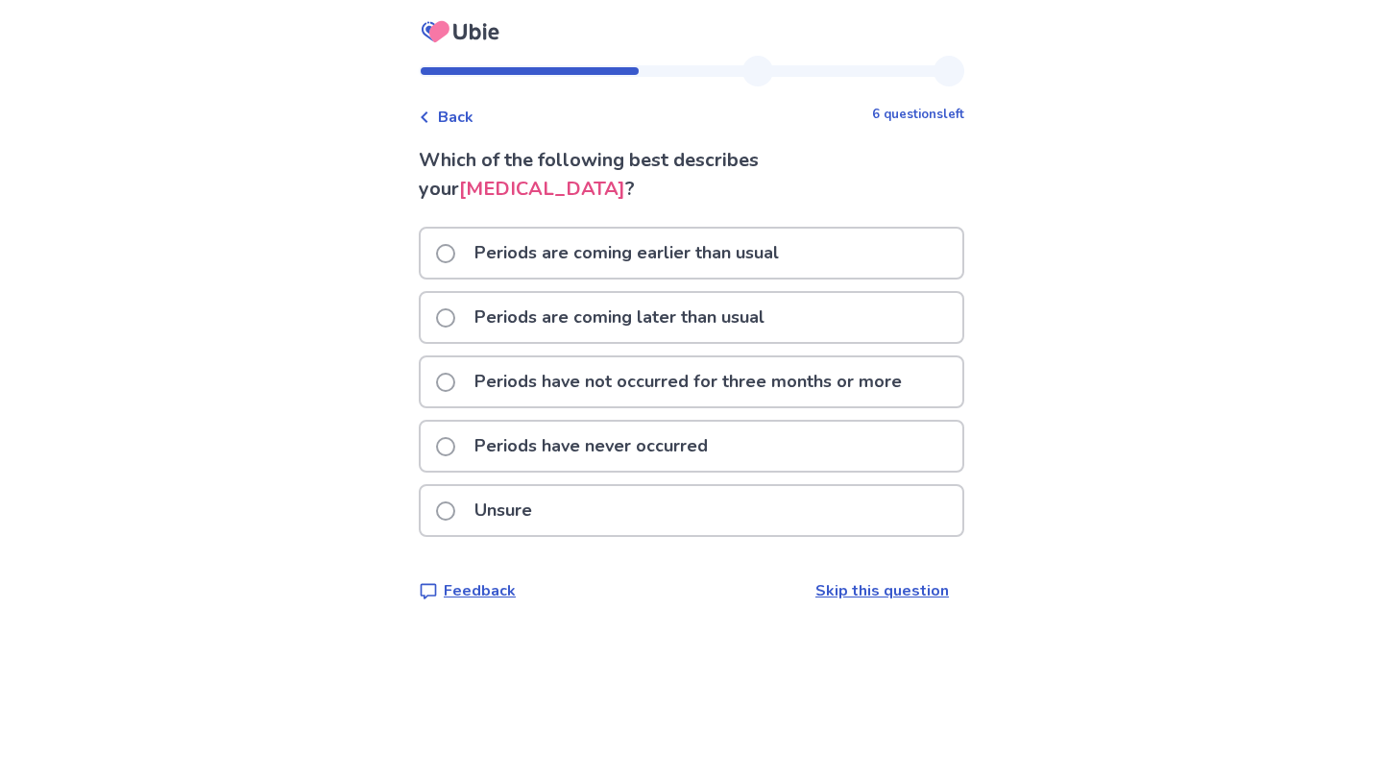
click at [552, 324] on p "Periods are coming later than usual" at bounding box center [619, 317] width 313 height 49
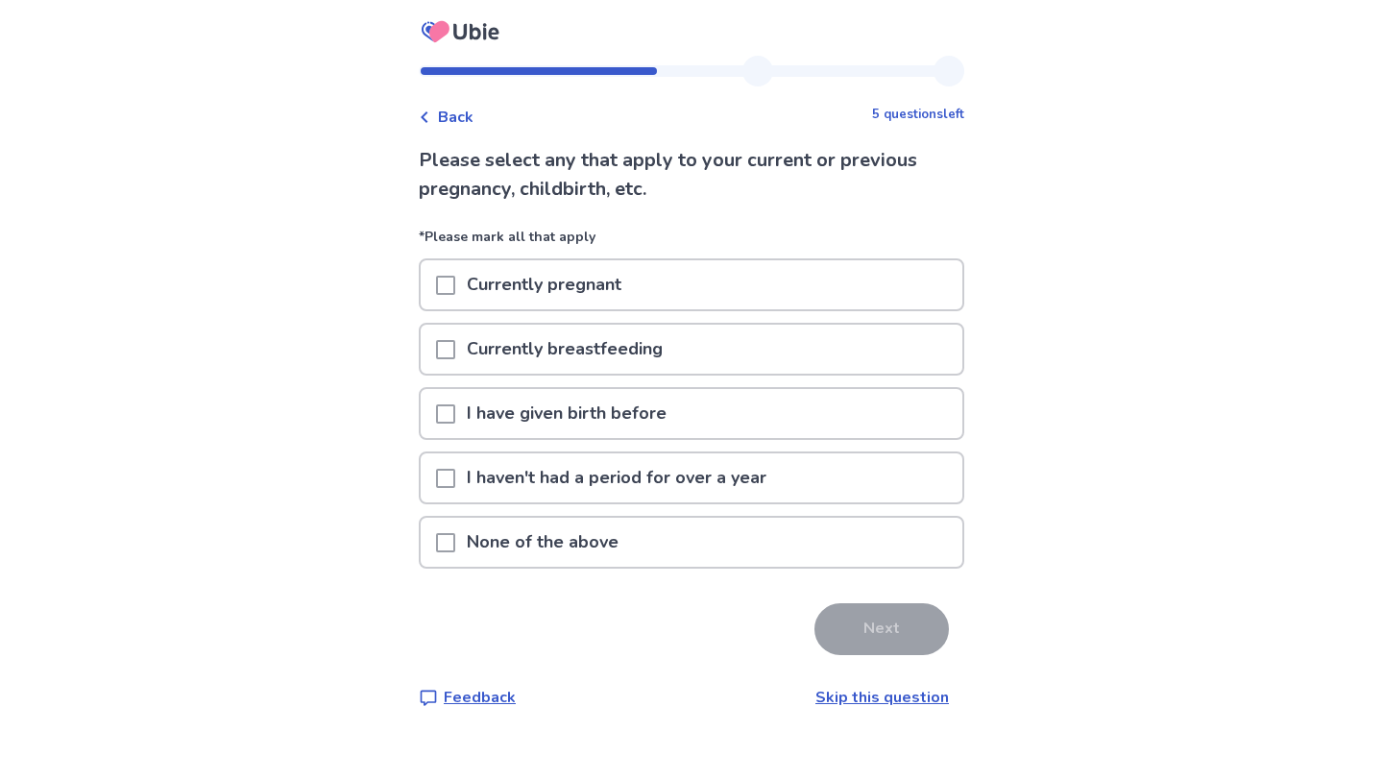
click at [588, 533] on p "None of the above" at bounding box center [542, 542] width 175 height 49
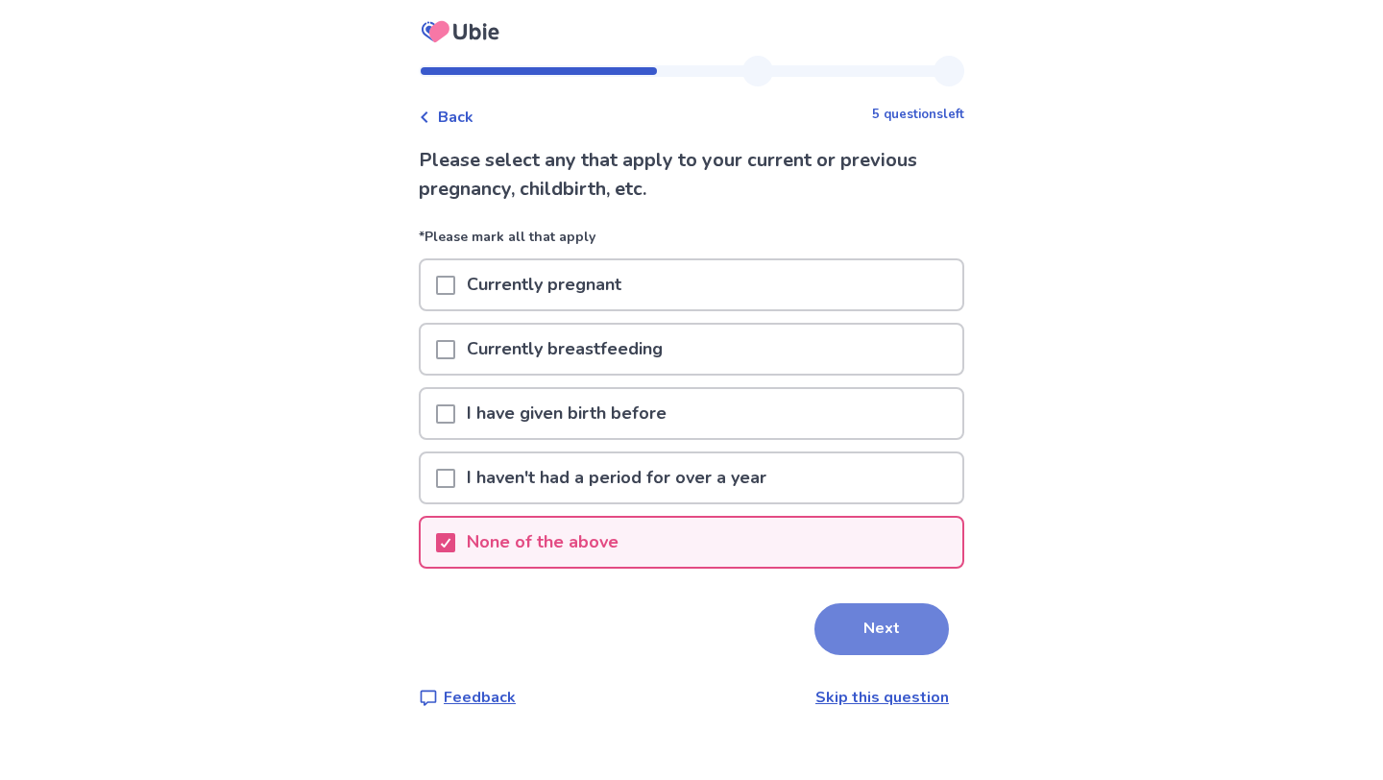
click at [863, 645] on button "Next" at bounding box center [881, 629] width 134 height 52
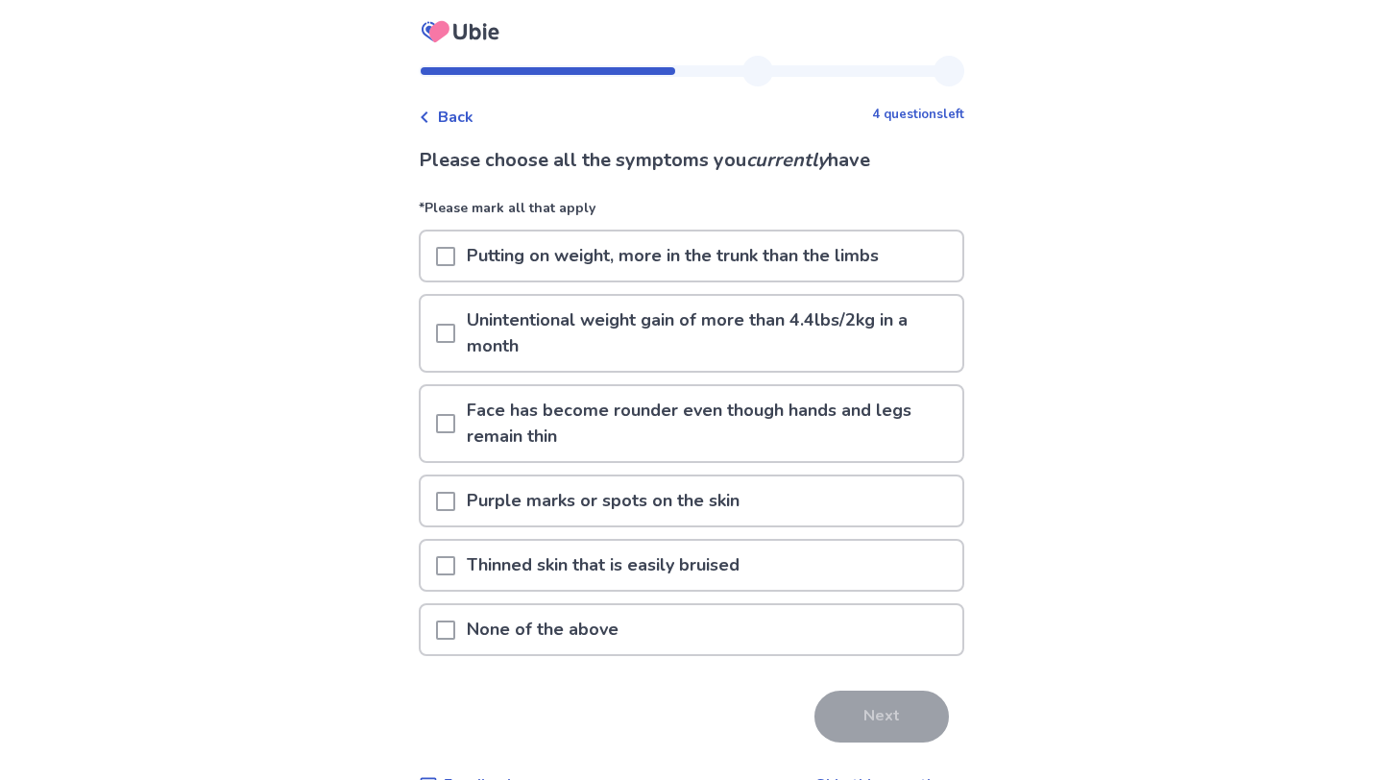
click at [581, 630] on p "None of the above" at bounding box center [542, 629] width 175 height 49
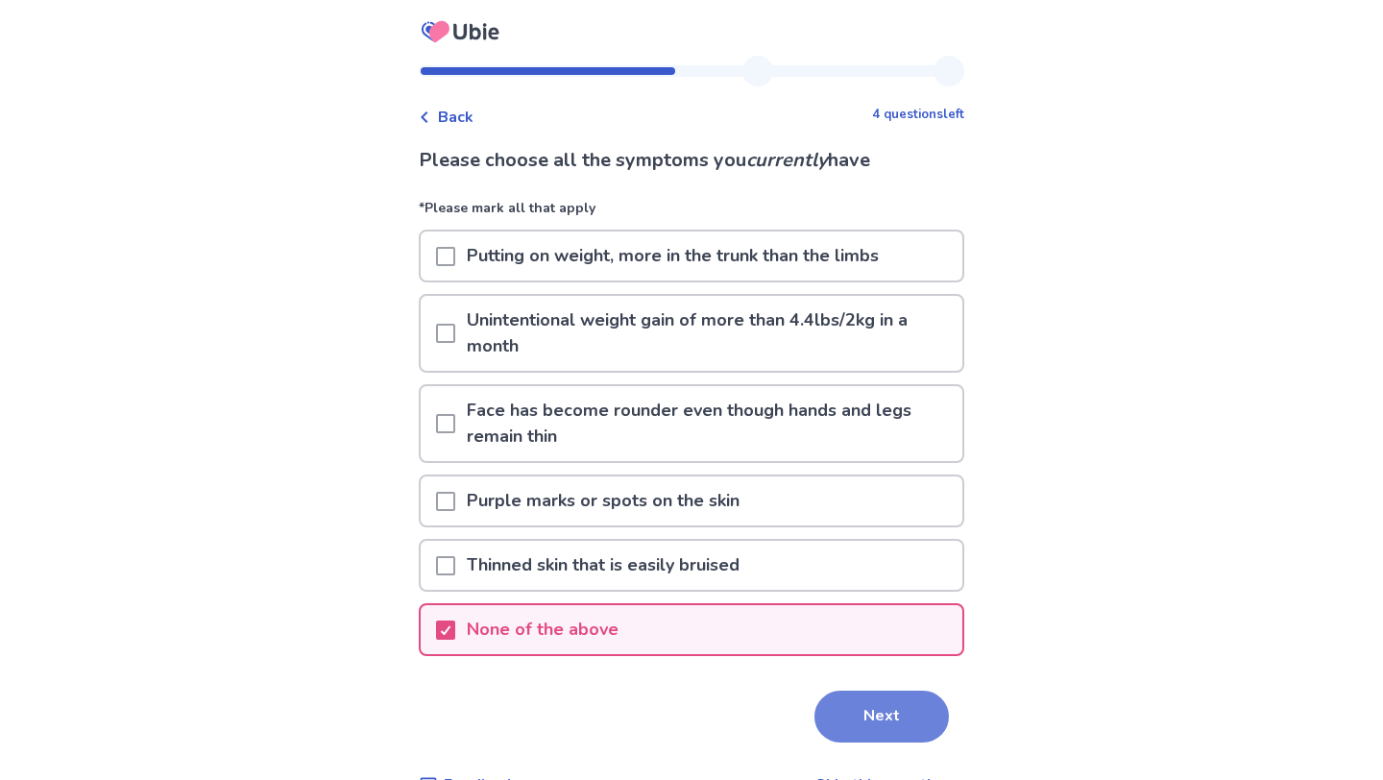
click at [814, 711] on button "Next" at bounding box center [881, 716] width 134 height 52
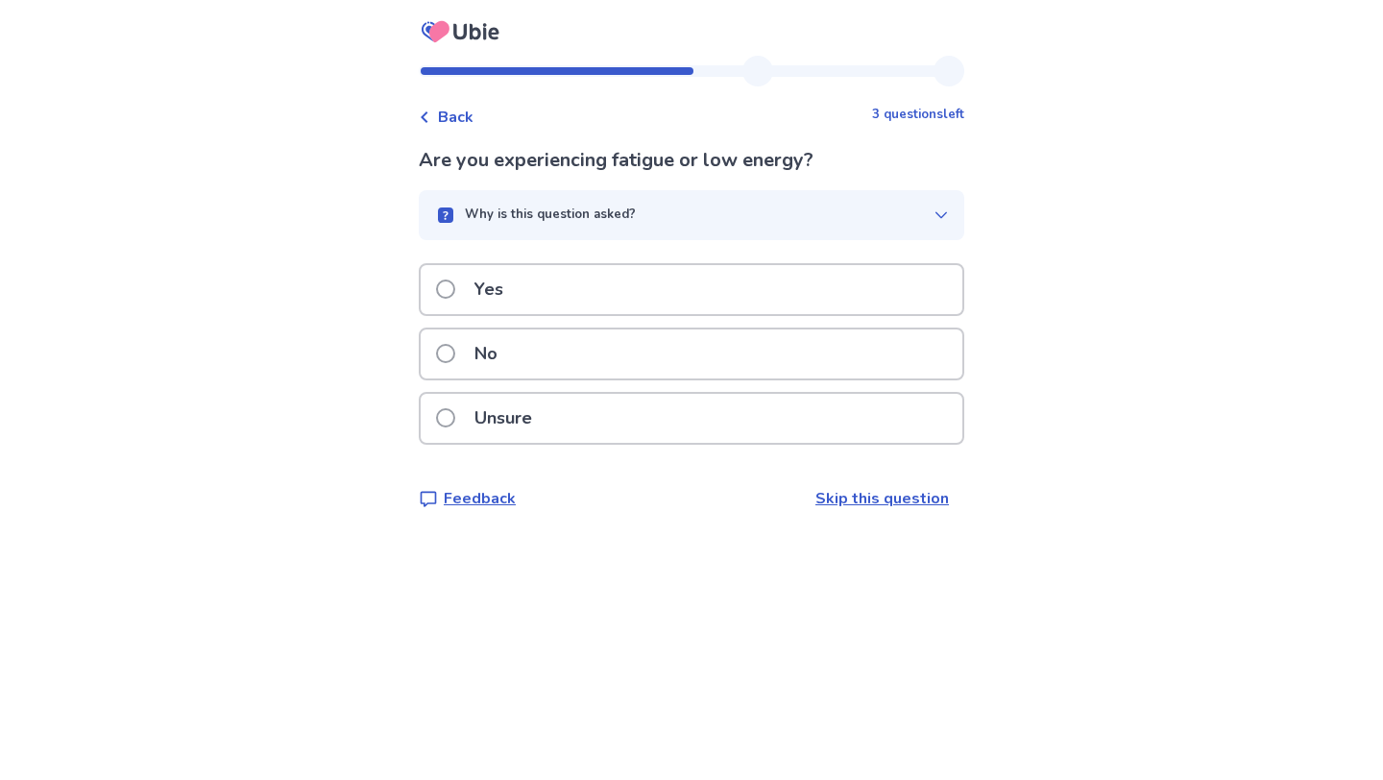
click at [492, 294] on p "Yes" at bounding box center [489, 289] width 52 height 49
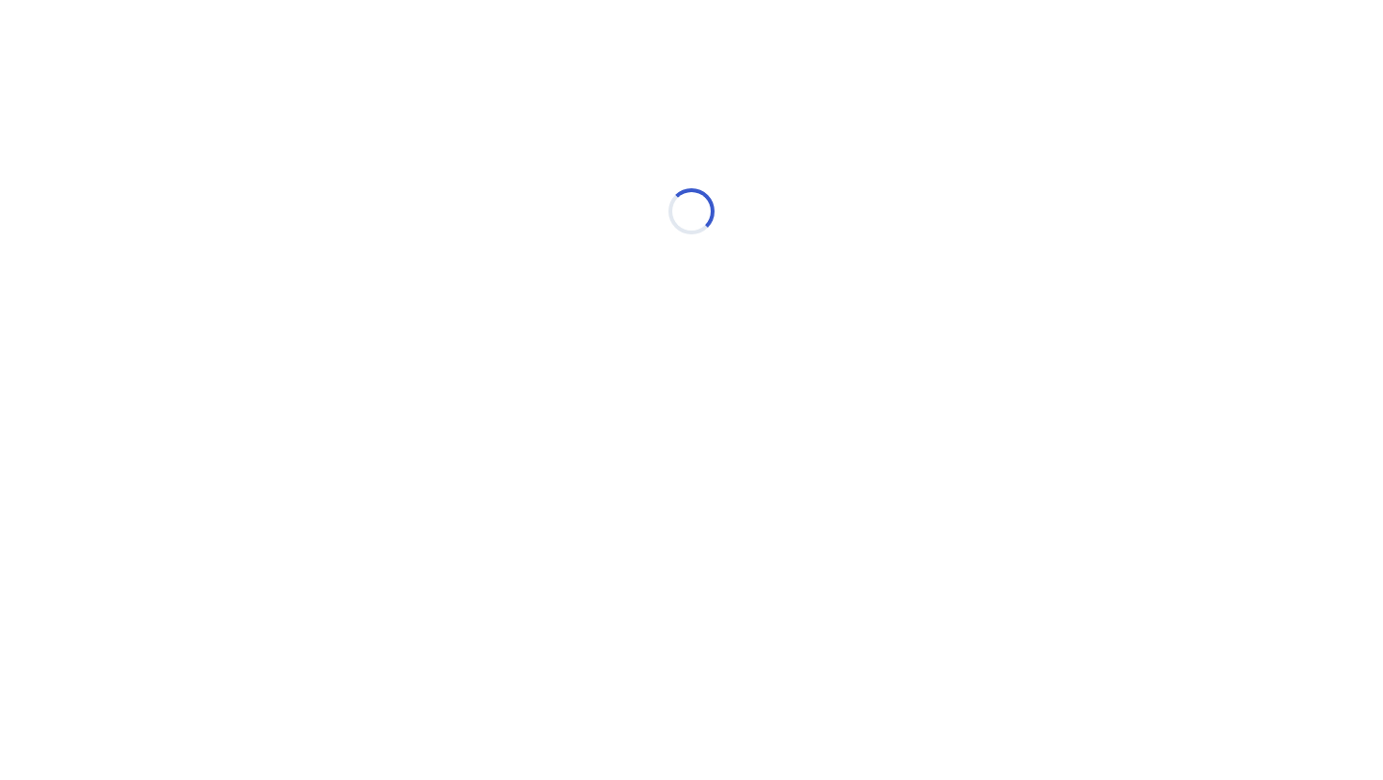
select select "*"
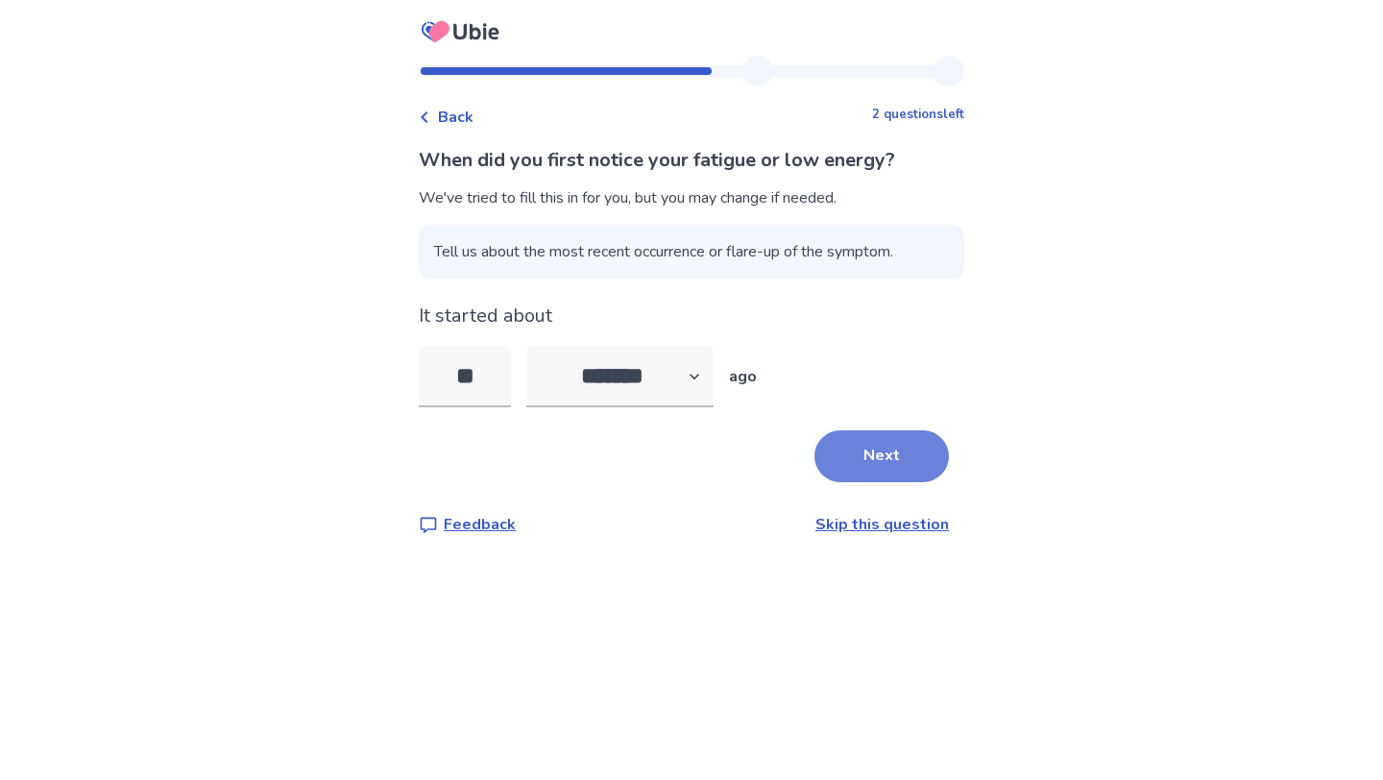
click at [882, 448] on button "Next" at bounding box center [881, 456] width 134 height 52
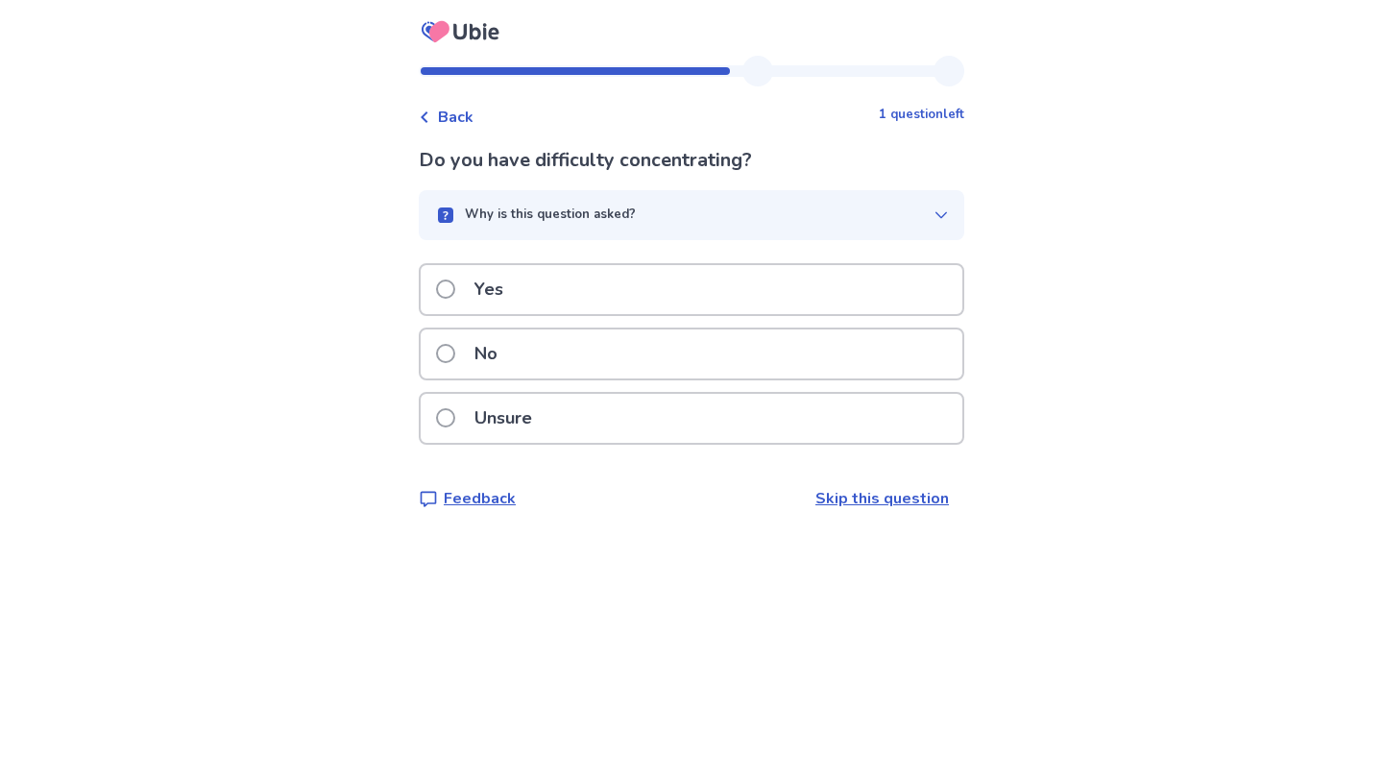
click at [535, 281] on div "Yes" at bounding box center [692, 289] width 542 height 49
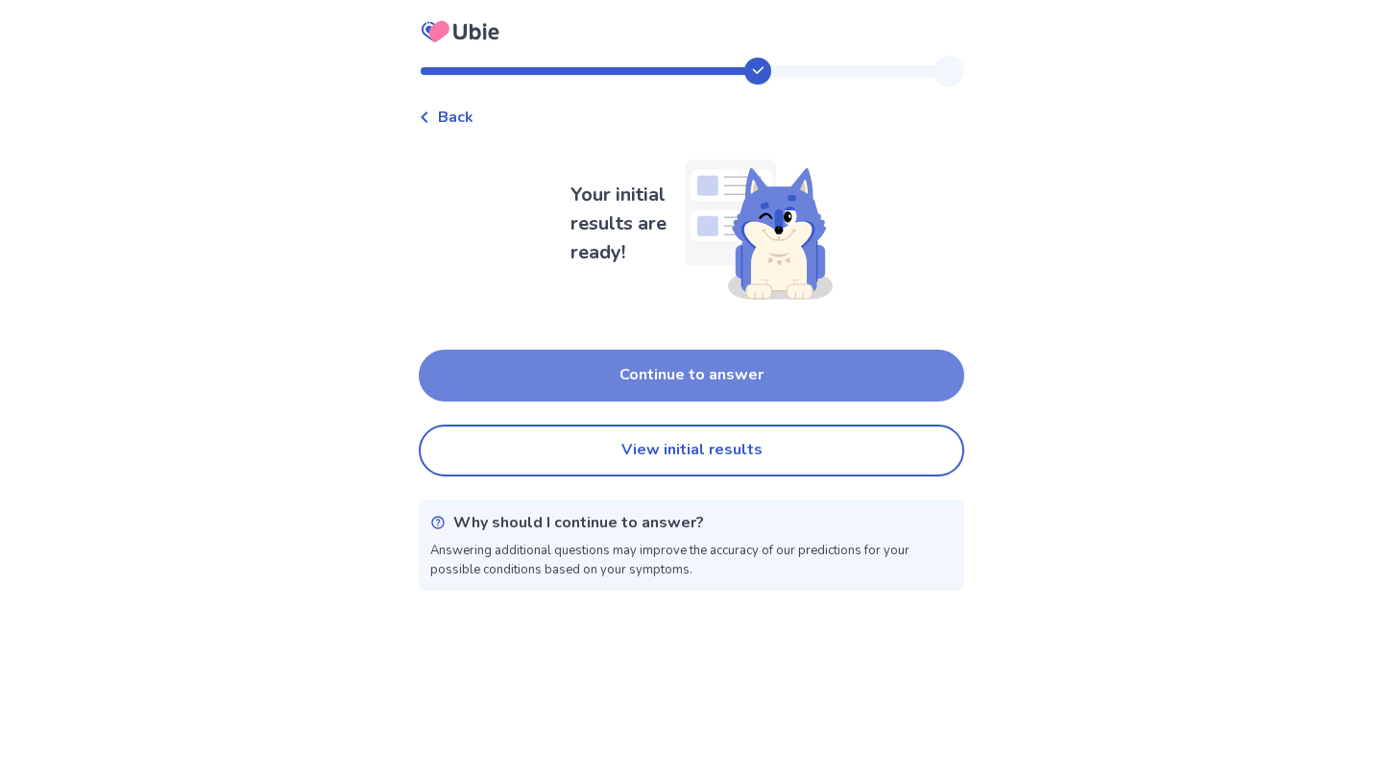
click at [711, 381] on button "Continue to answer" at bounding box center [691, 375] width 545 height 52
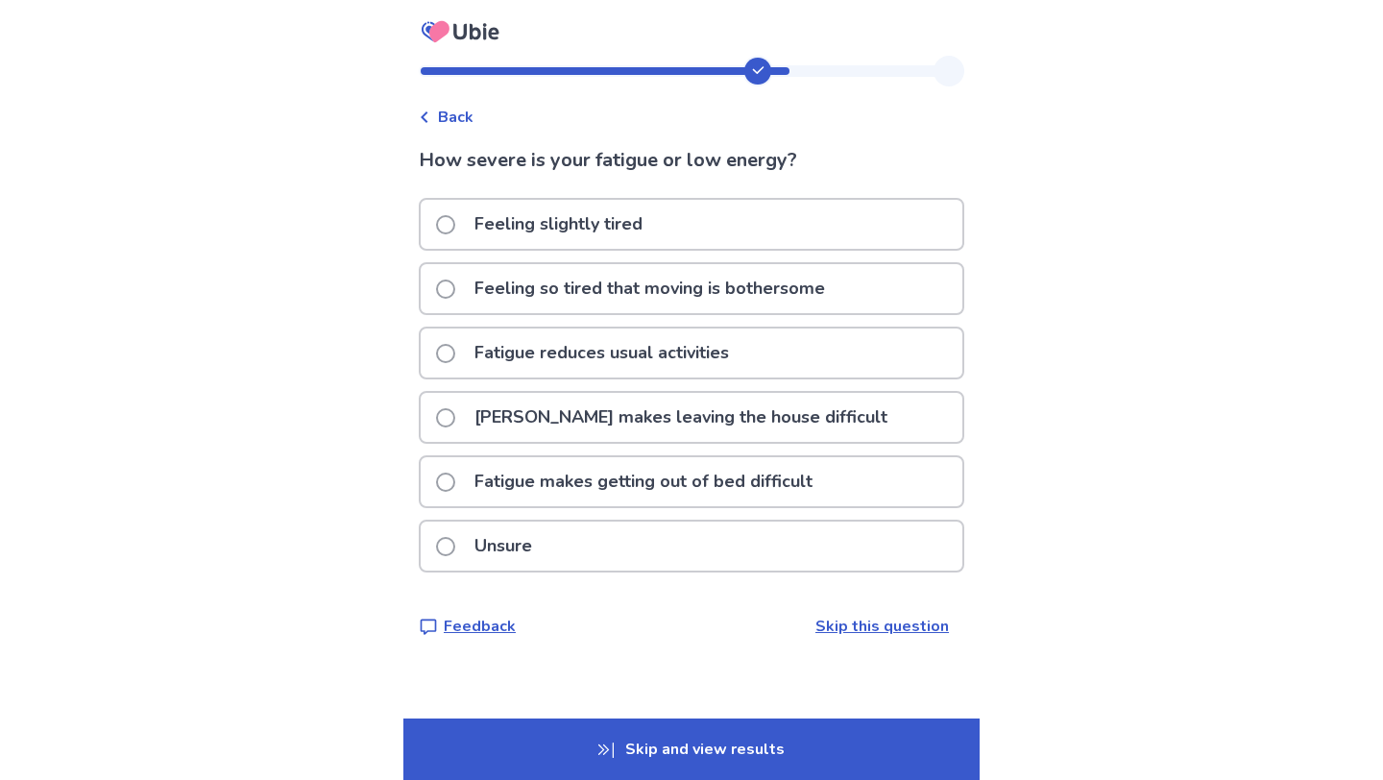
click at [678, 741] on p "Skip and view results" at bounding box center [691, 748] width 576 height 61
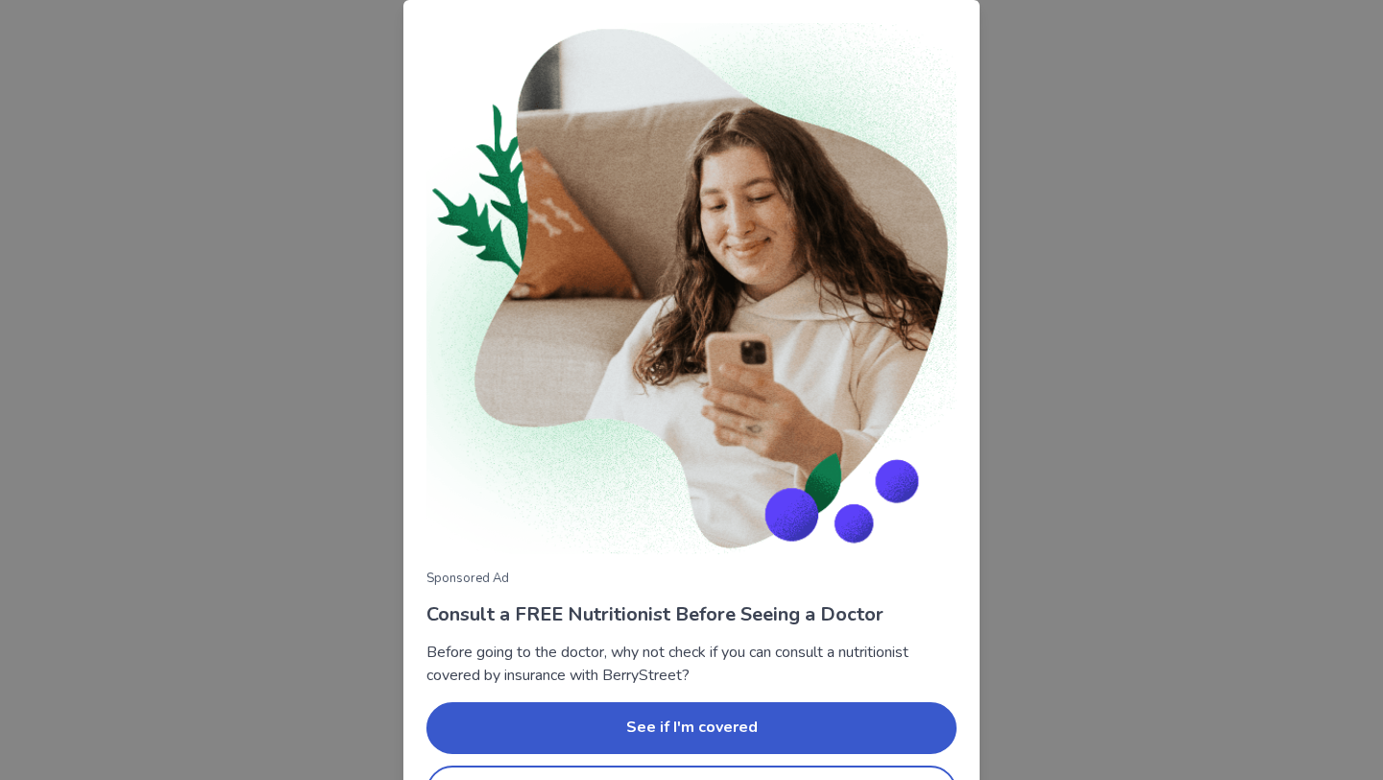
scroll to position [60, 0]
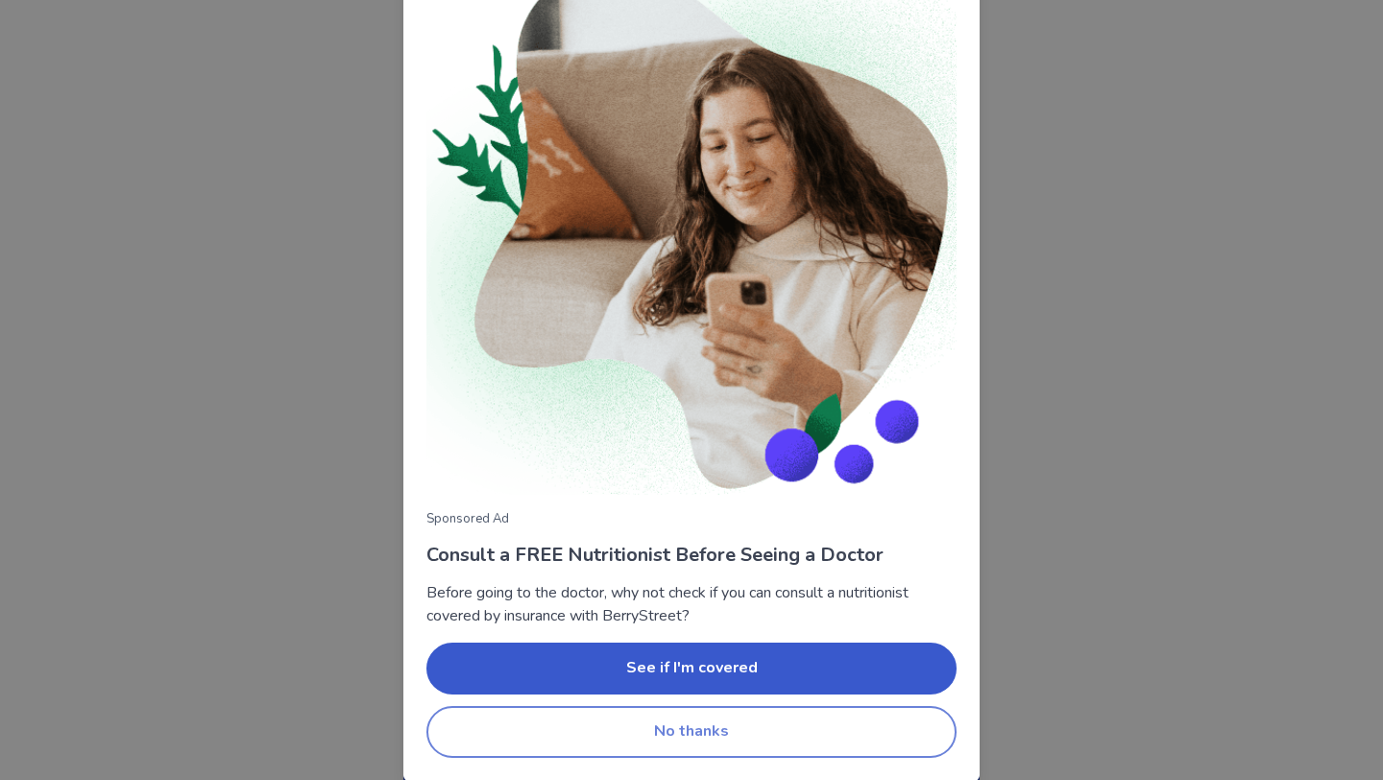
click at [693, 737] on button "No thanks" at bounding box center [691, 732] width 530 height 52
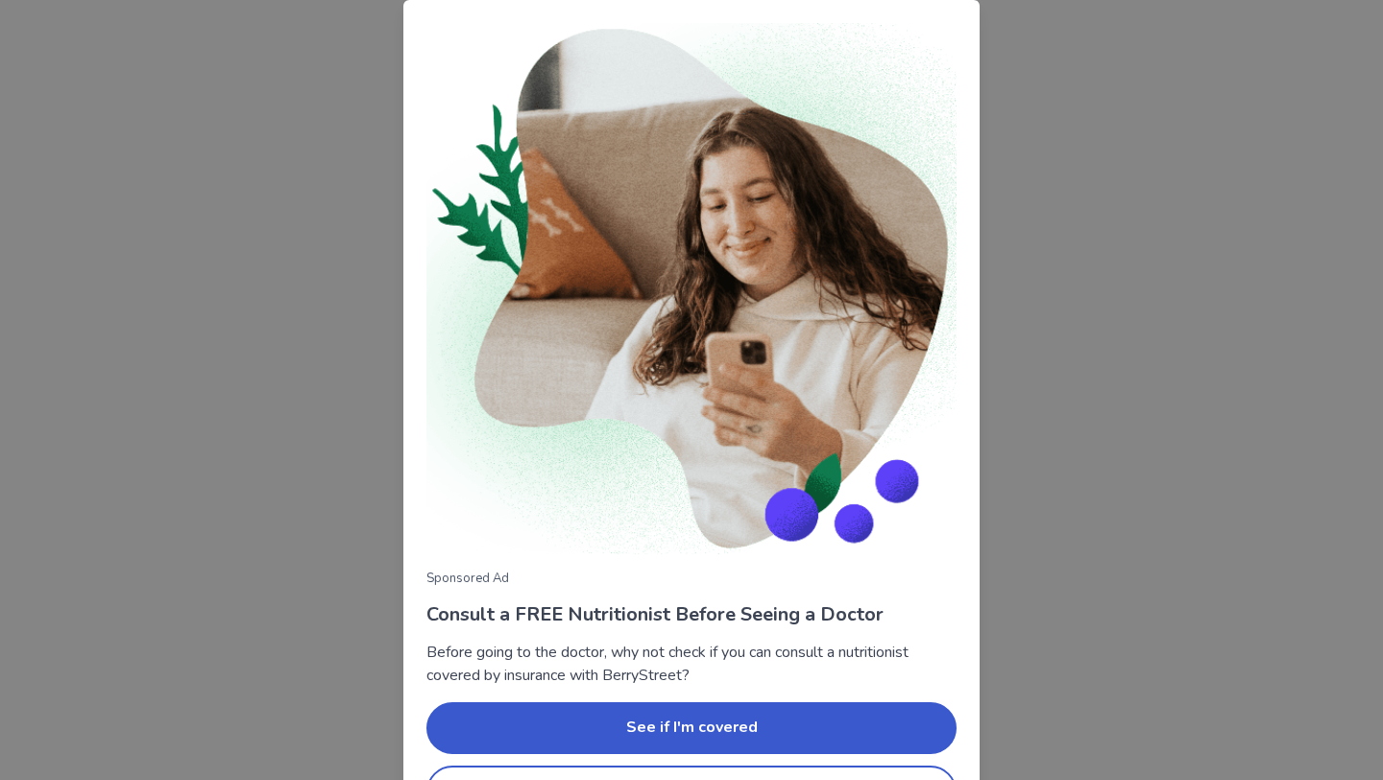
scroll to position [60, 0]
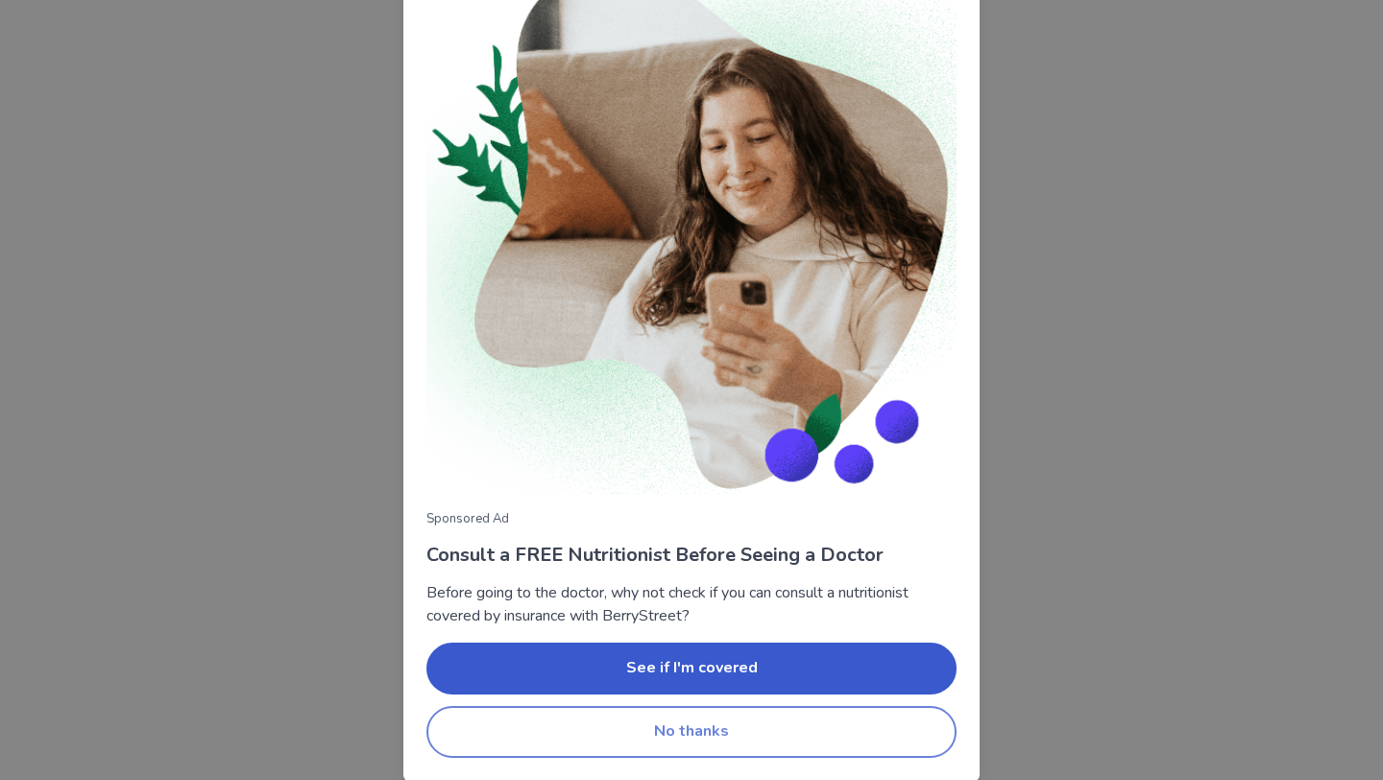
click at [816, 723] on button "No thanks" at bounding box center [691, 732] width 530 height 52
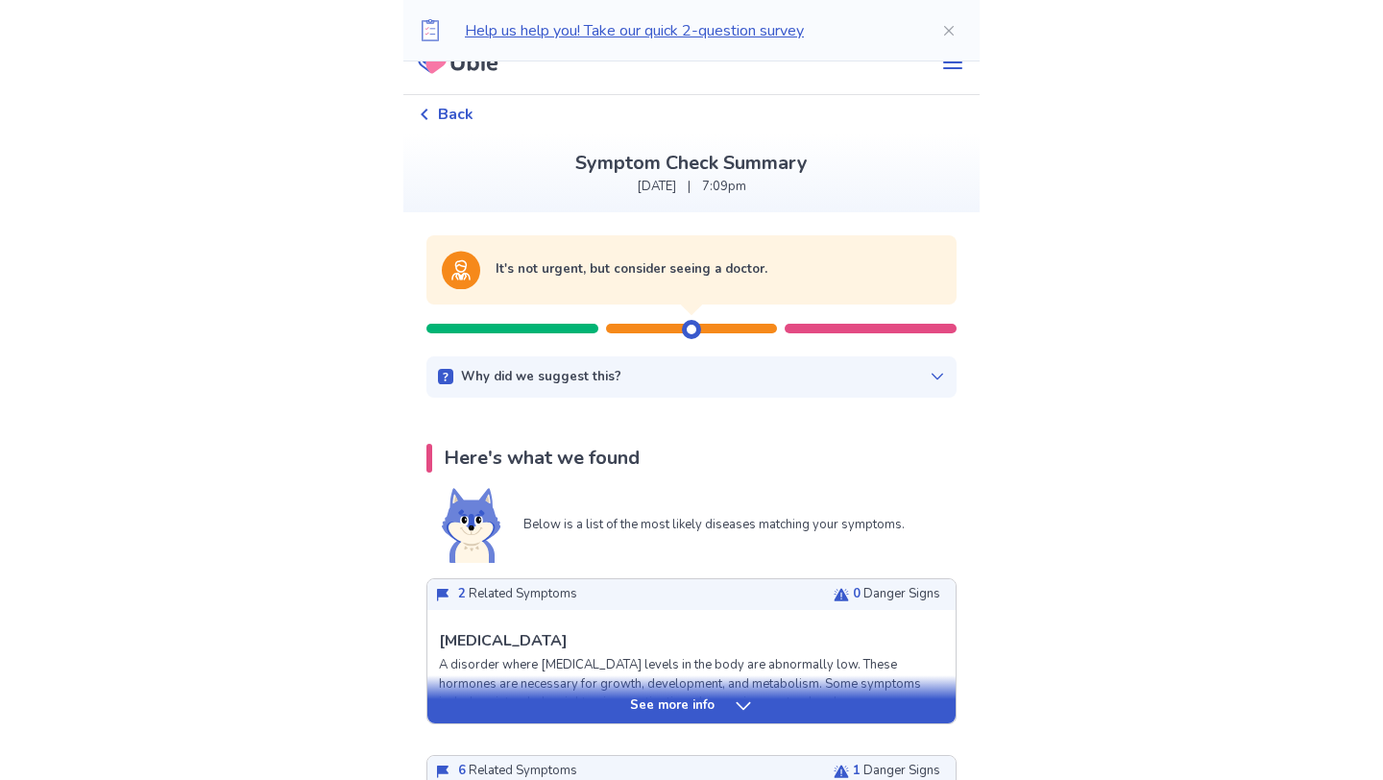
scroll to position [183, 0]
